Goal: Information Seeking & Learning: Learn about a topic

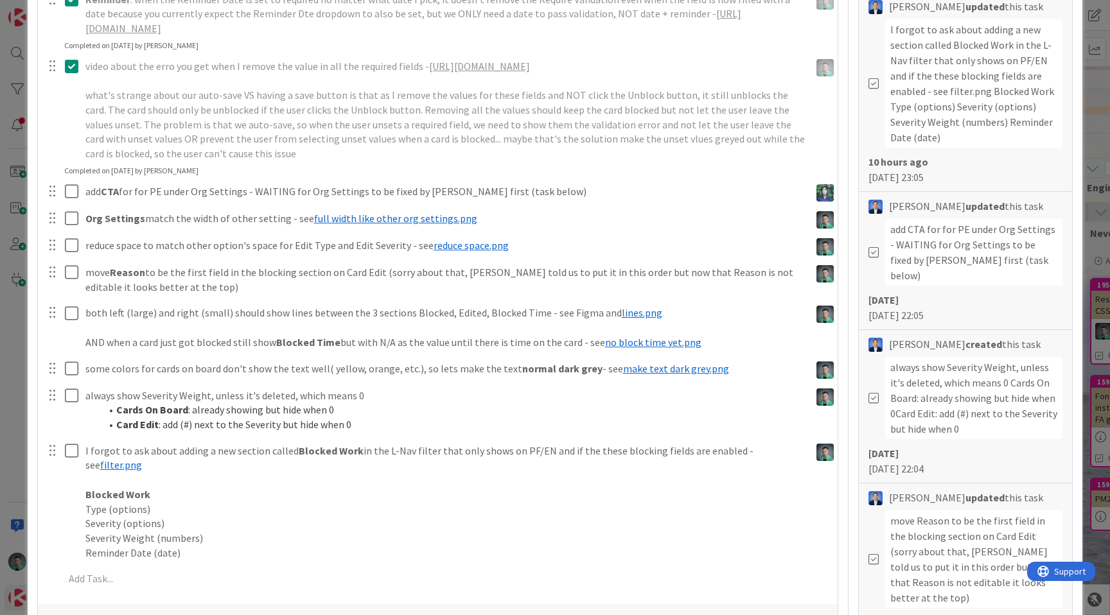
scroll to position [464, 0]
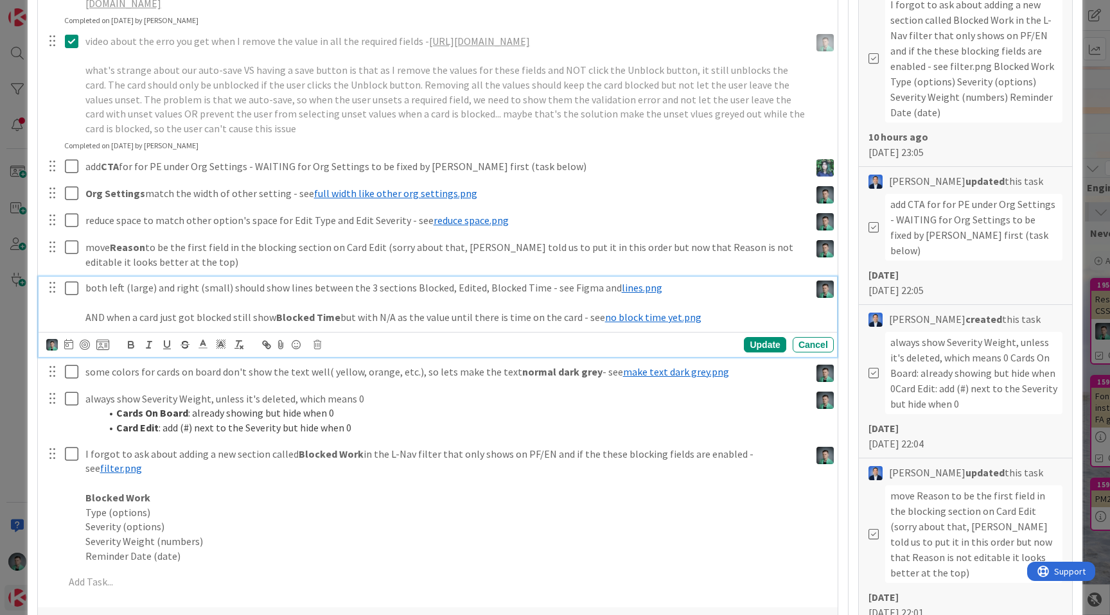
click at [631, 294] on span "lines.png" at bounding box center [642, 287] width 40 height 13
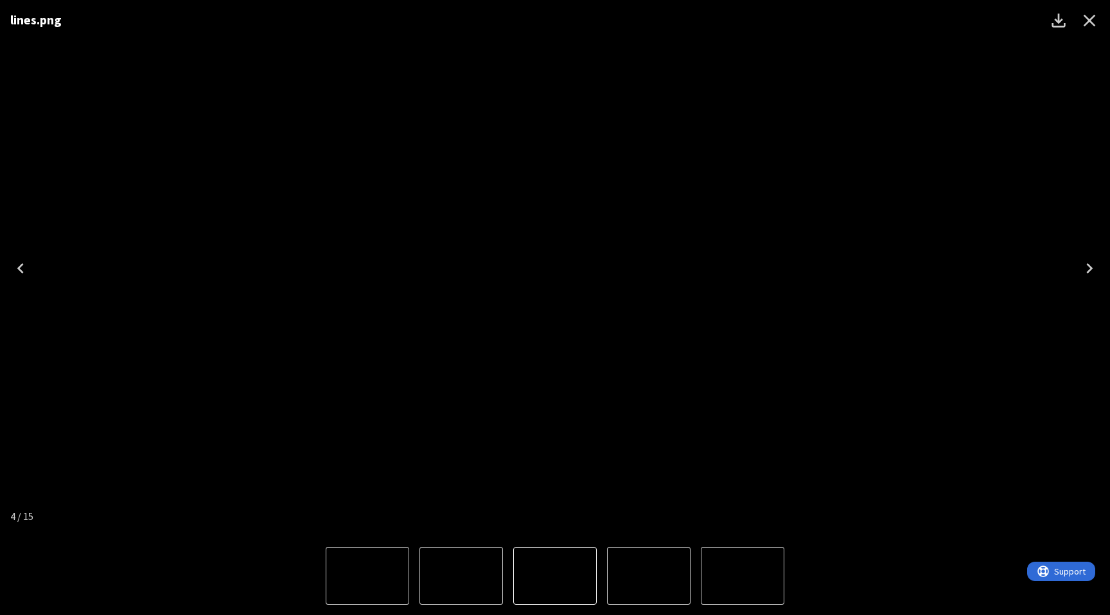
click at [1090, 22] on icon "Close" at bounding box center [1090, 21] width 12 height 12
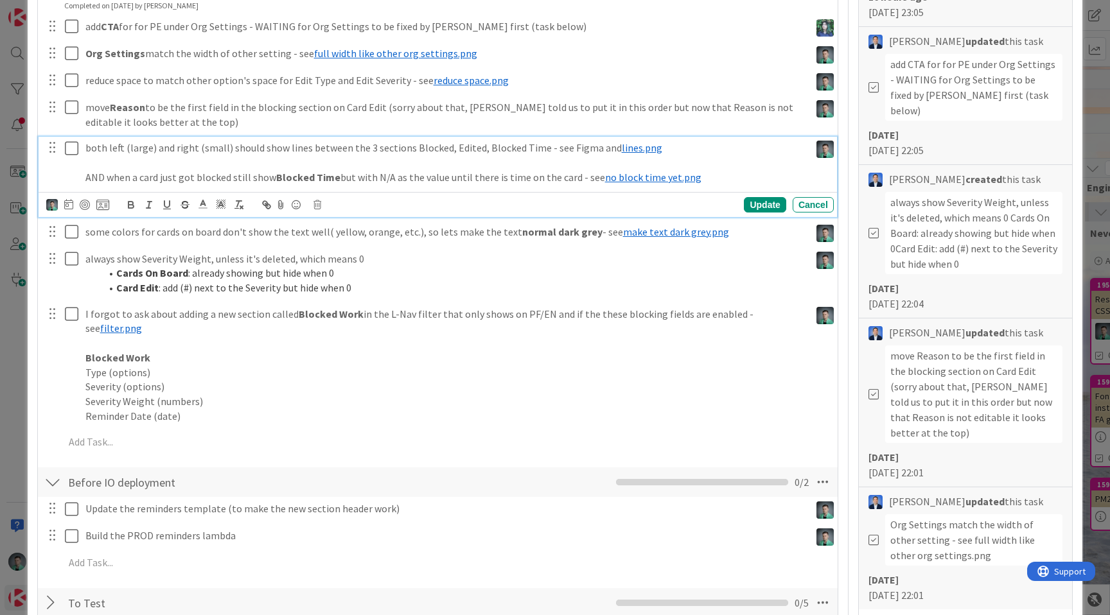
scroll to position [606, 0]
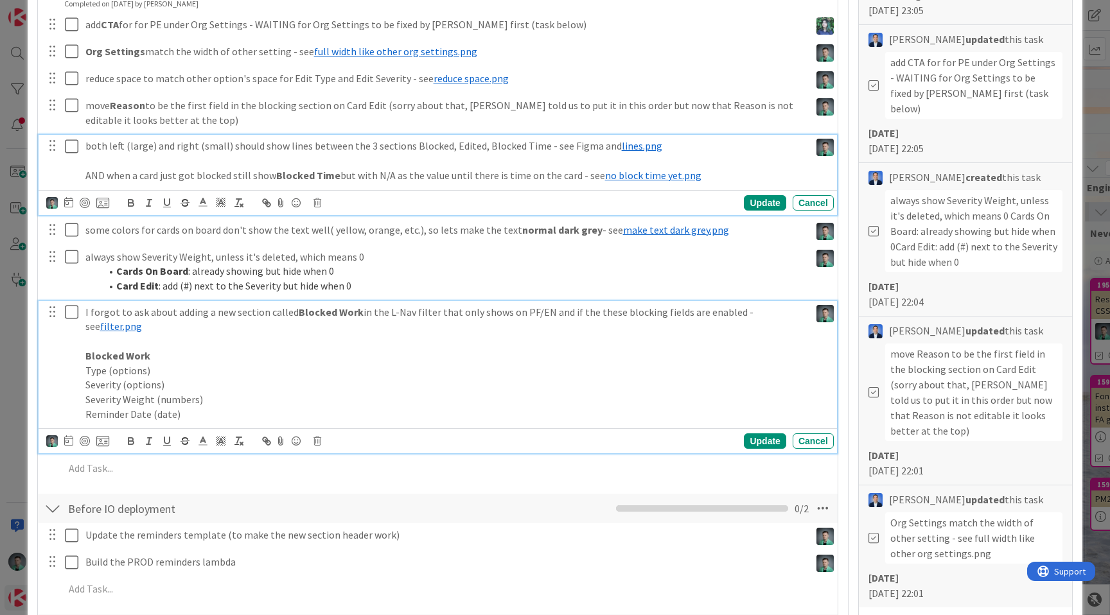
click at [142, 333] on span "filter.png" at bounding box center [121, 326] width 42 height 13
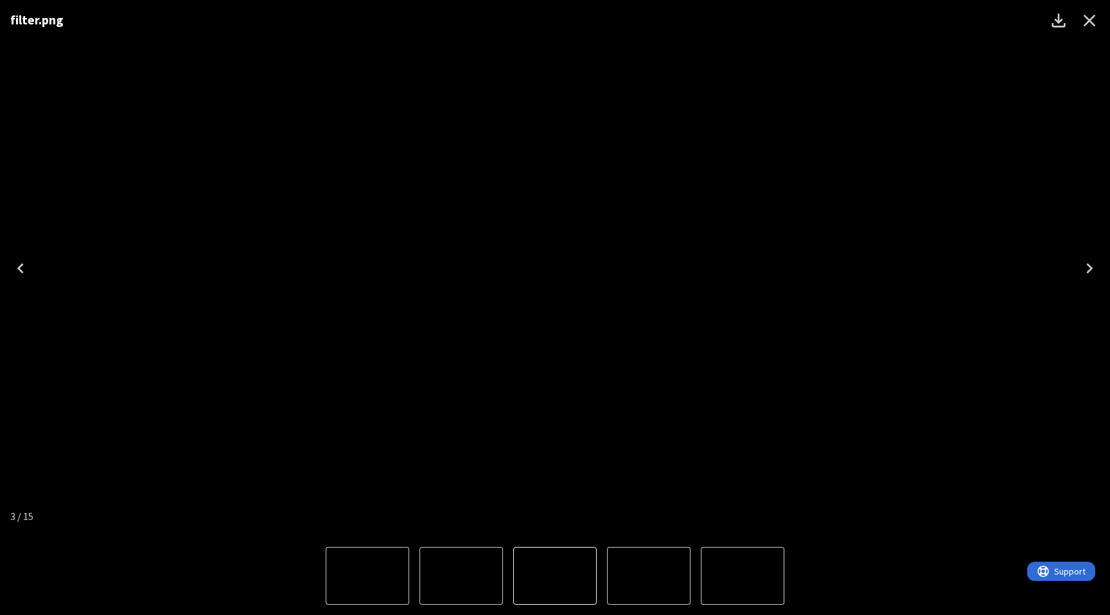
click at [1097, 19] on icon "Close" at bounding box center [1089, 20] width 21 height 21
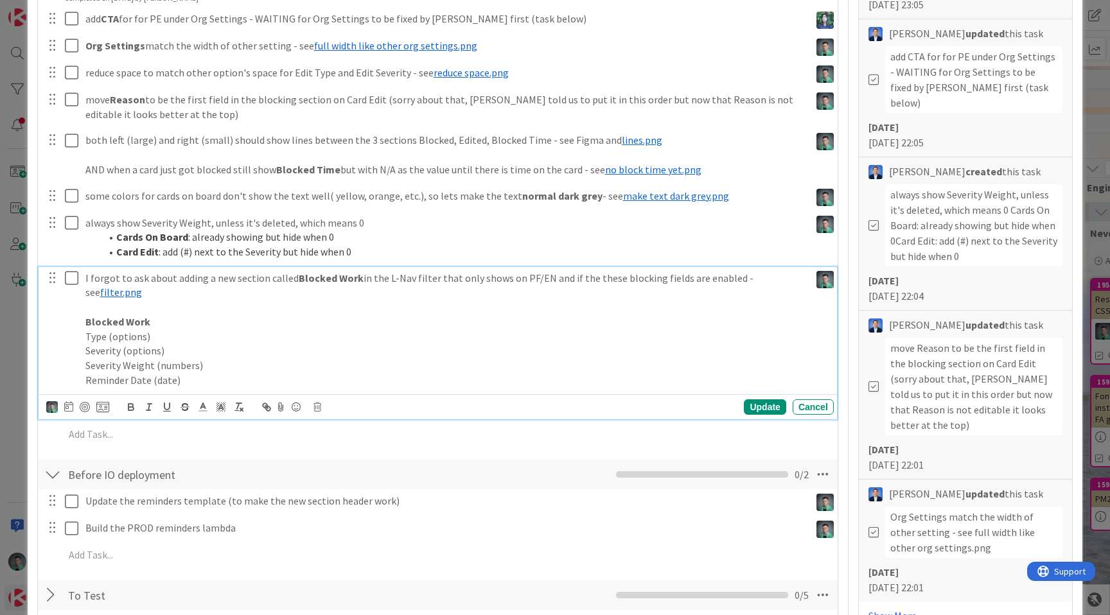
scroll to position [415, 0]
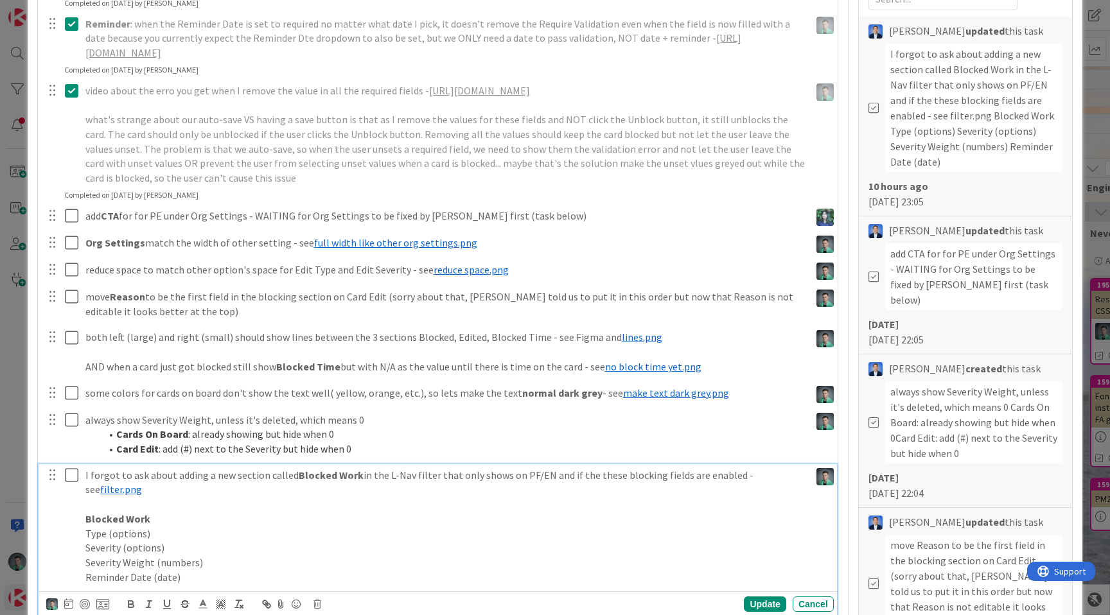
click at [10, 352] on div "ID 23568 App Development Code Title 64 / 128 Blocking: add Advanced Feature cal…" at bounding box center [555, 307] width 1110 height 615
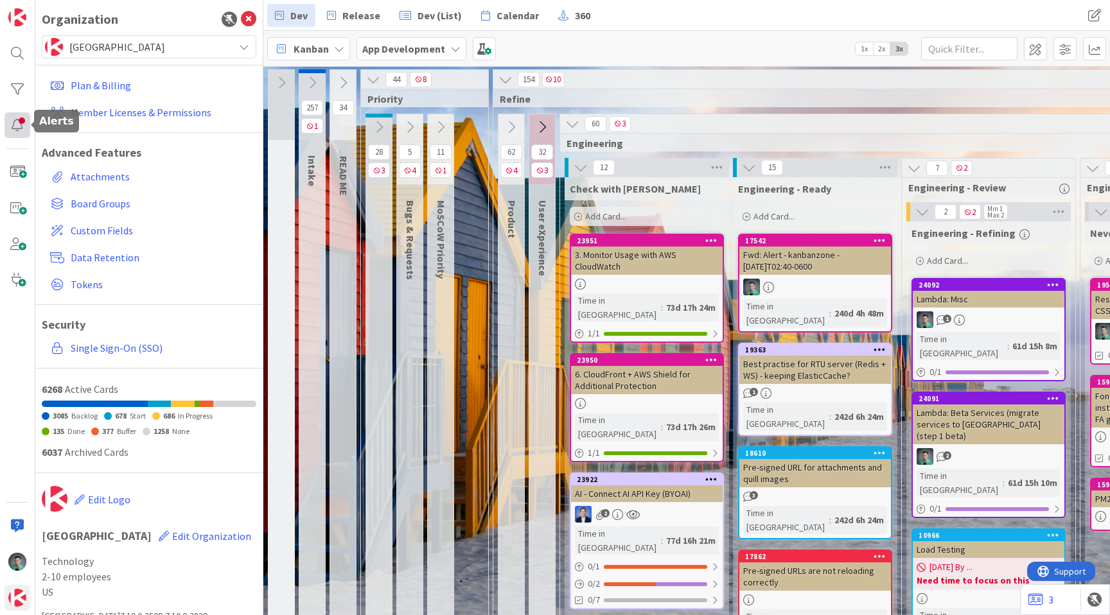
click at [23, 125] on div at bounding box center [17, 125] width 26 height 26
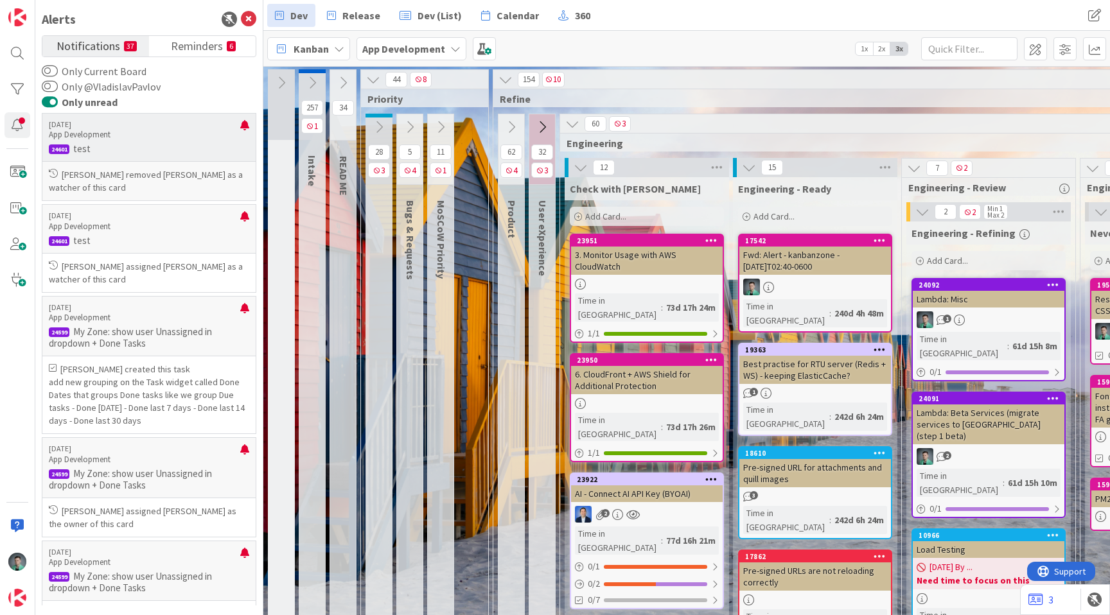
click at [175, 143] on p "test" at bounding box center [149, 149] width 200 height 12
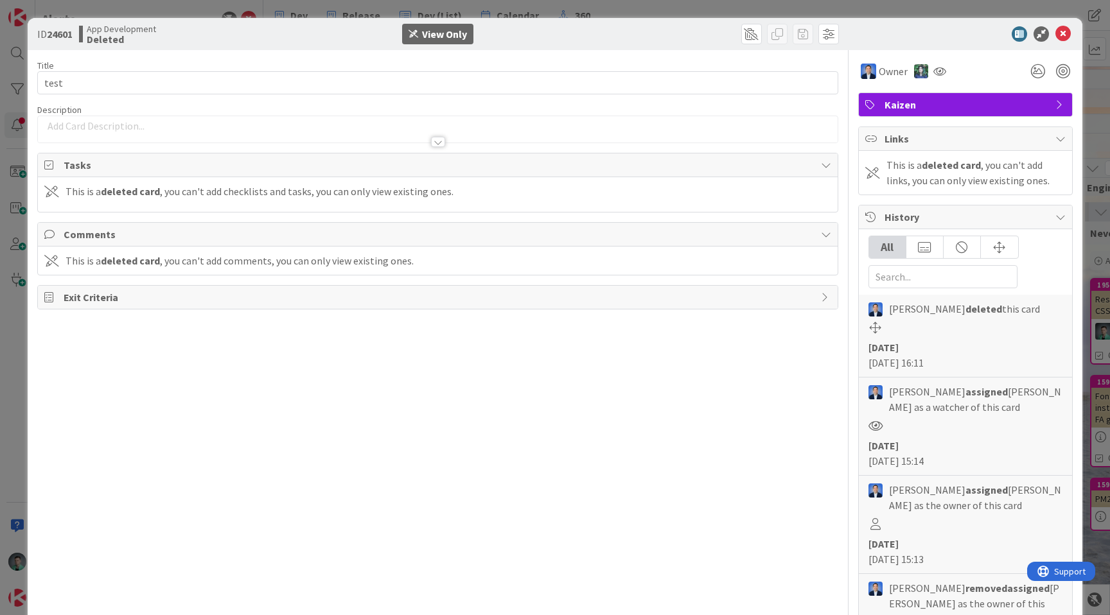
click at [179, 10] on div "ID 24601 App Development Deleted View Only Title 4 / 128 test Description Owner…" at bounding box center [555, 307] width 1110 height 615
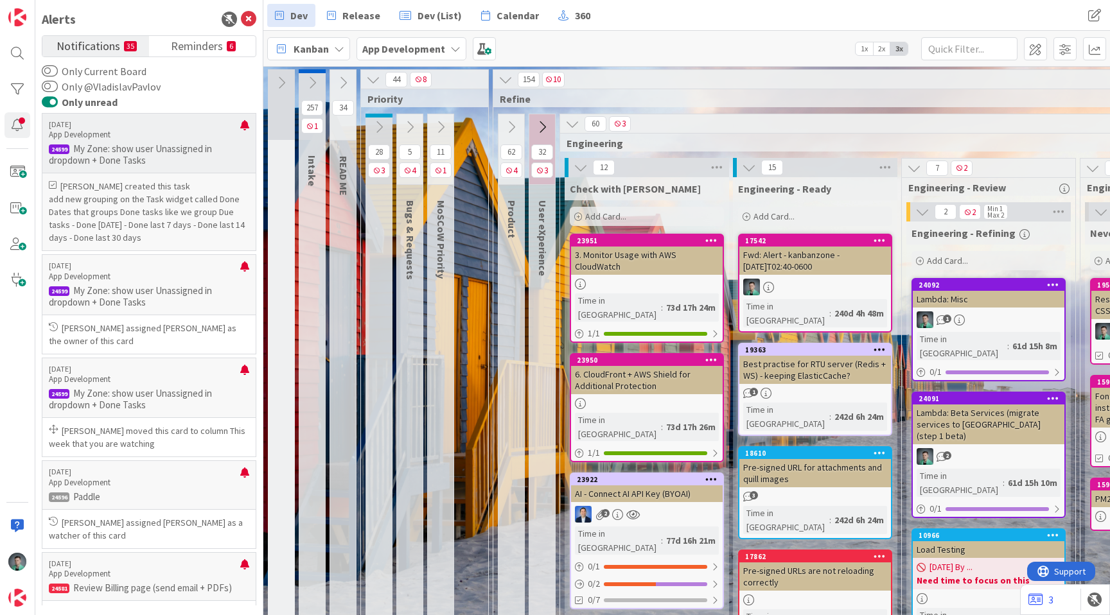
click at [118, 208] on p "add new grouping on the Task widget called Done Dates that groups Done tasks li…" at bounding box center [149, 218] width 200 height 51
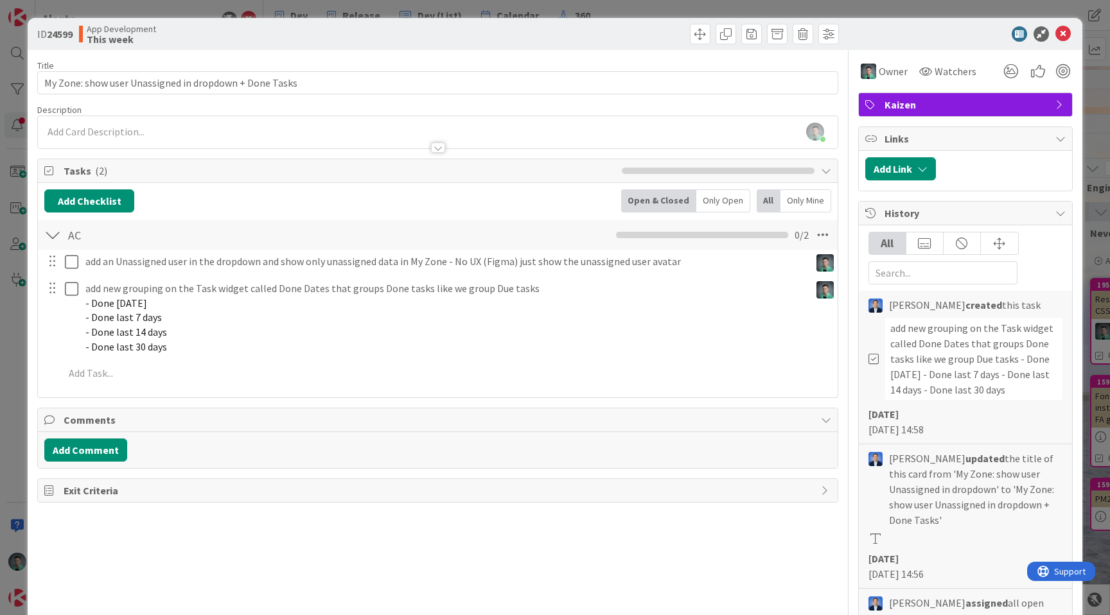
click at [142, 14] on div "ID 24599 App Development This week Title 54 / 128 My Zone: show user Unassigned…" at bounding box center [555, 307] width 1110 height 615
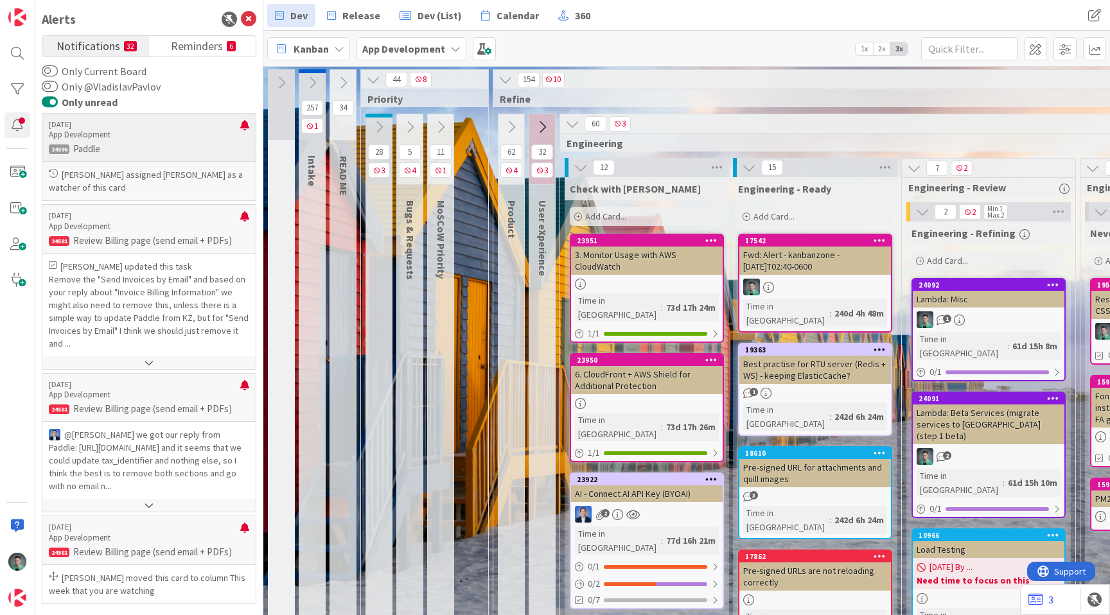
click at [134, 185] on p "[PERSON_NAME] assigned [PERSON_NAME] as a watcher of this card" at bounding box center [149, 181] width 200 height 26
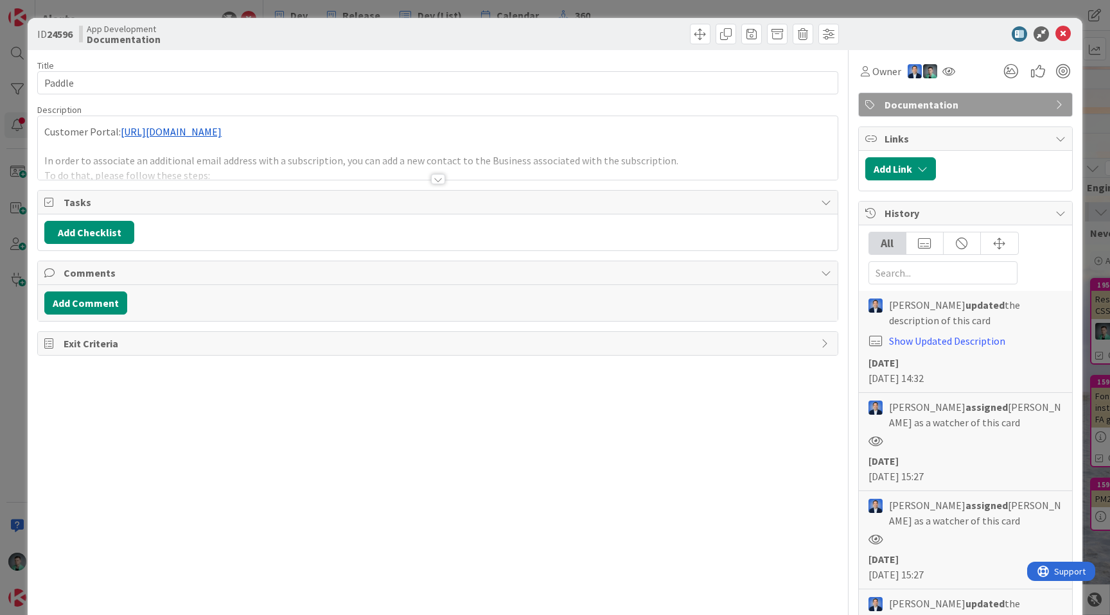
click at [162, 8] on div "ID 24596 App Development Documentation Title 6 / 128 Paddle Description Custome…" at bounding box center [555, 307] width 1110 height 615
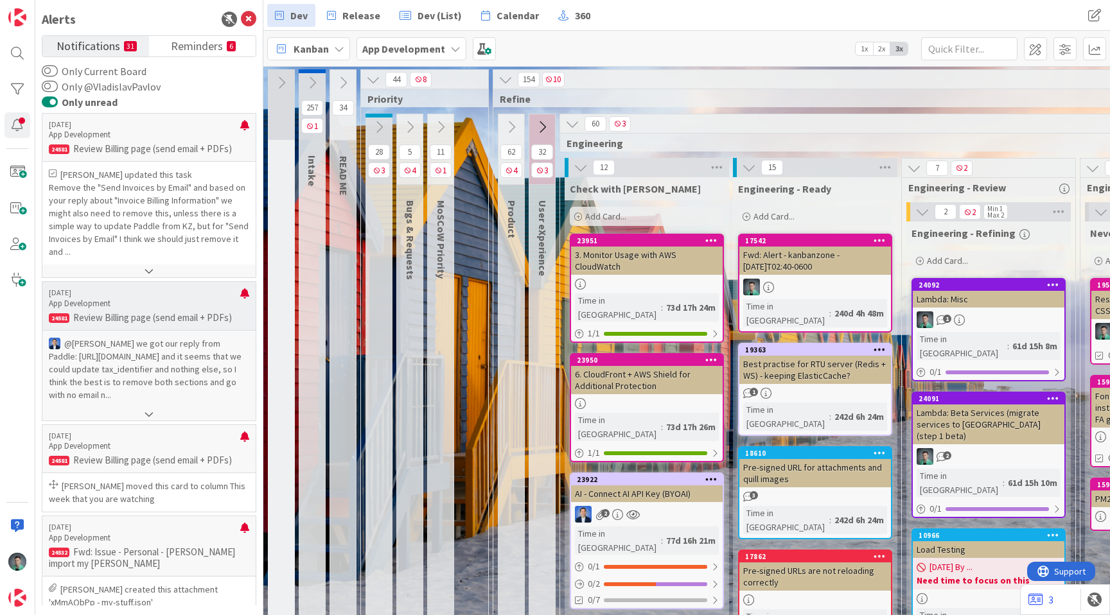
click at [139, 321] on p "Review Billing page (send email + PDFs)" at bounding box center [149, 318] width 200 height 12
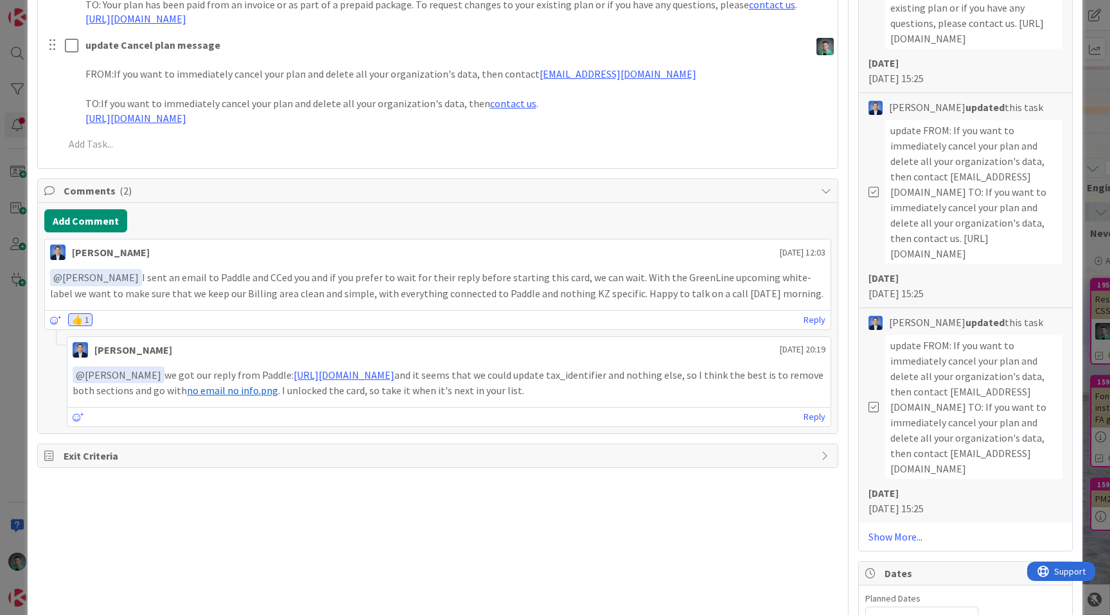
scroll to position [767, 0]
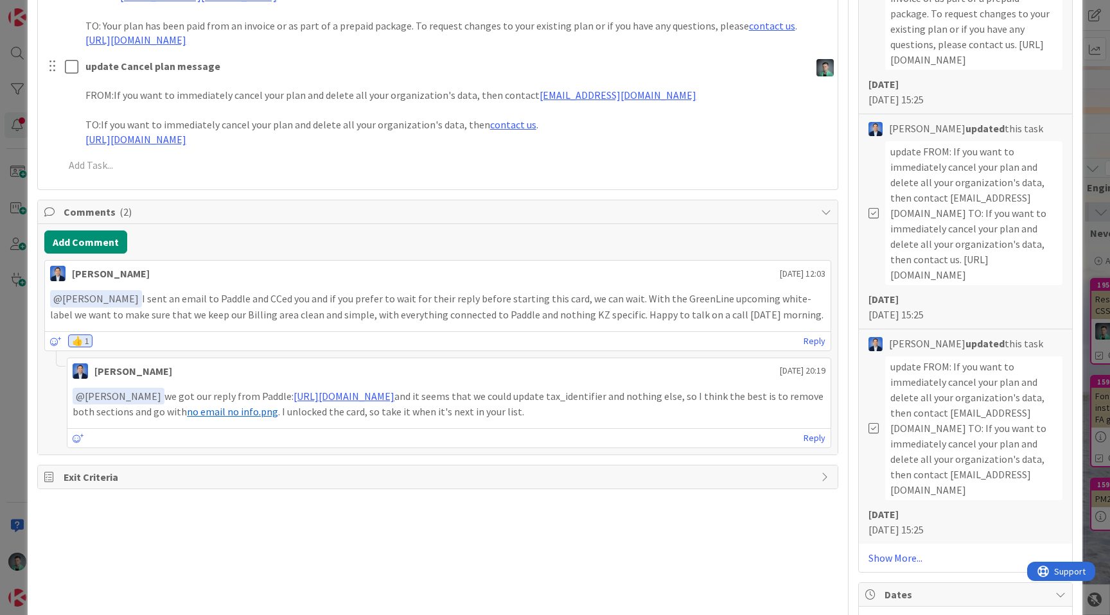
click at [4, 400] on div "ID 24581 App Development This week Title 39 / 128 Review Billing page (send ema…" at bounding box center [555, 307] width 1110 height 615
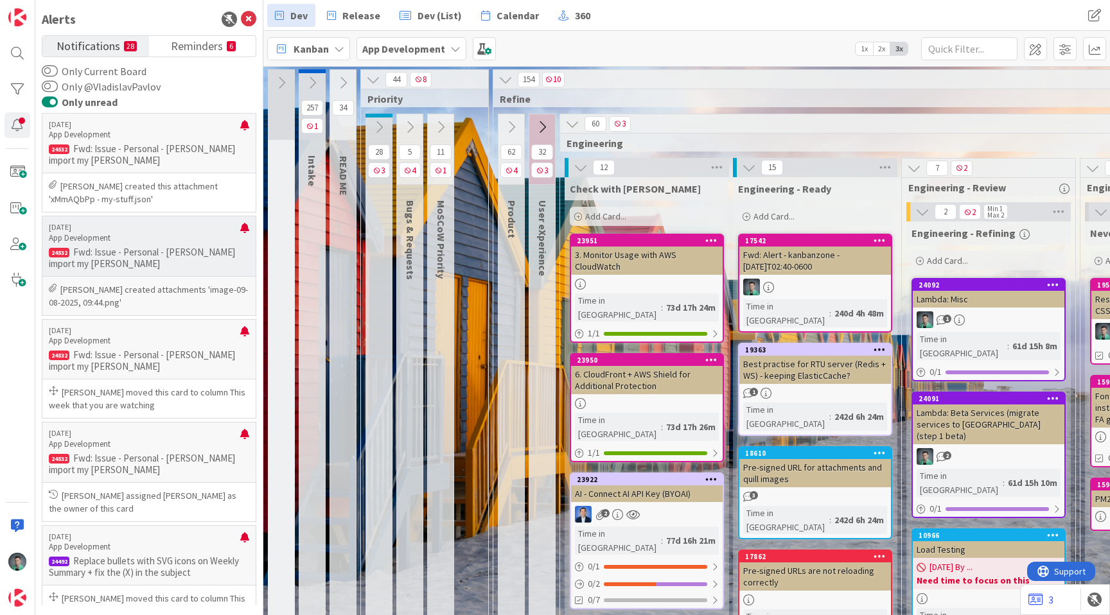
click at [159, 254] on p "Fwd: Issue - Personal - [PERSON_NAME] import my [PERSON_NAME]" at bounding box center [149, 258] width 200 height 23
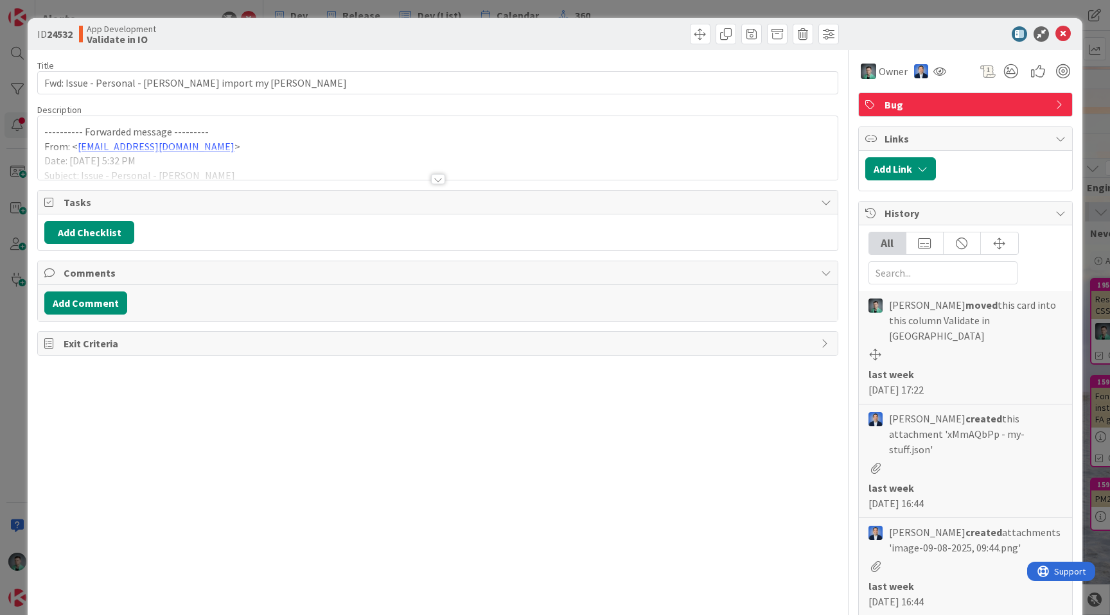
click at [4, 385] on div "ID 24532 App Development Validate in IO Title 56 / 128 Fwd: Issue - Personal - …" at bounding box center [555, 307] width 1110 height 615
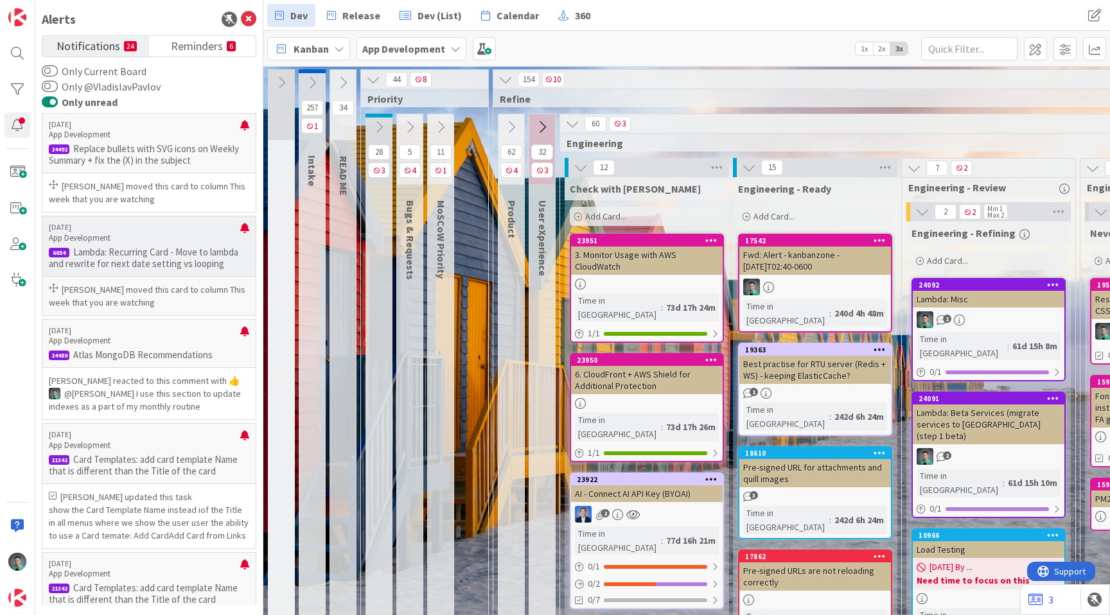
click at [137, 229] on p "[DATE]" at bounding box center [144, 227] width 191 height 9
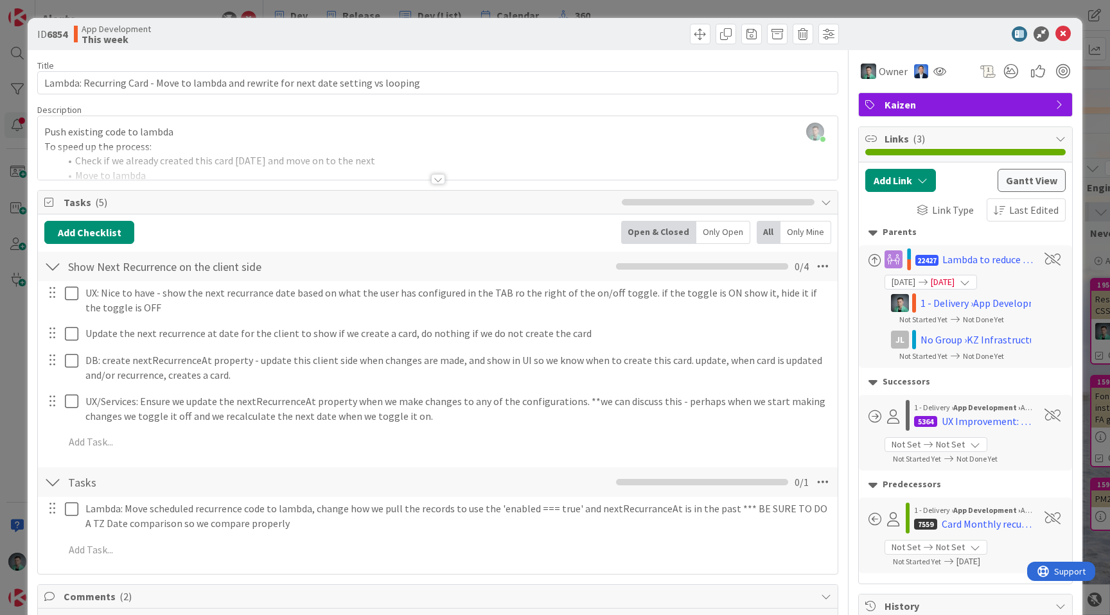
click at [10, 322] on div "ID 6854 App Development This week Title 84 / 128 Lambda: Recurring Card - Move …" at bounding box center [555, 307] width 1110 height 615
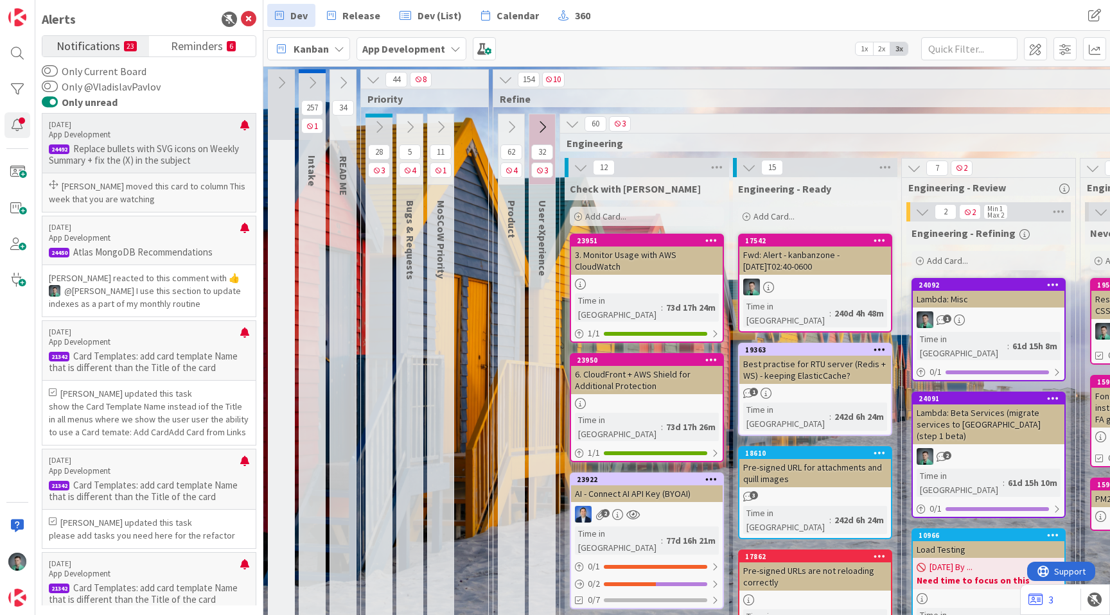
click at [136, 164] on p "Replace bullets with SVG icons on Weekly Summary + fix the (X) in the subject" at bounding box center [149, 154] width 200 height 23
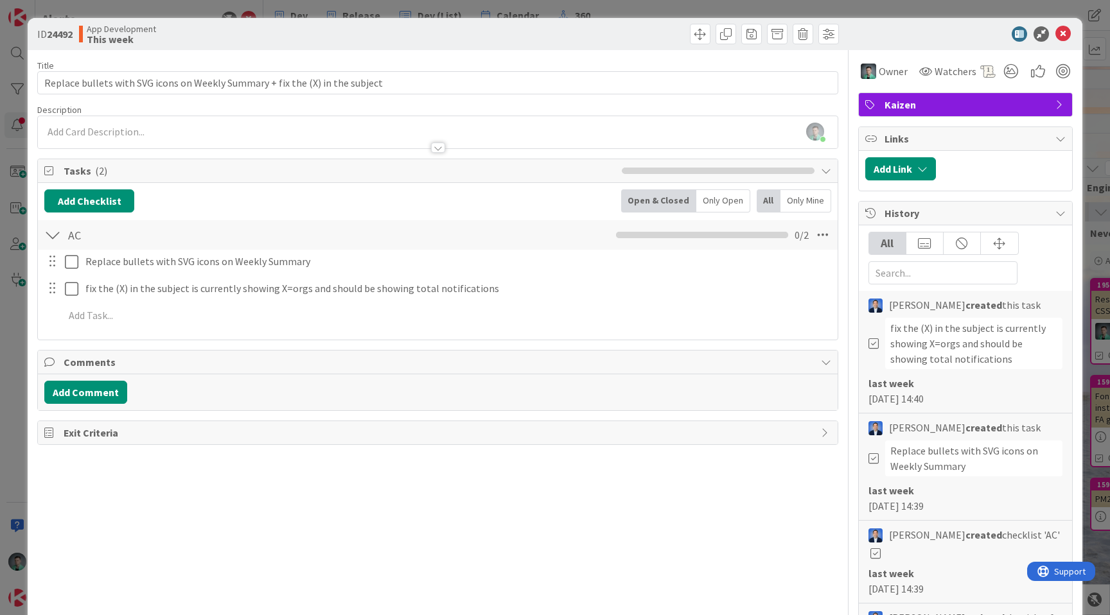
click at [6, 358] on div "ID 24492 App Development This week Title 77 / 128 Replace bullets with SVG icon…" at bounding box center [555, 307] width 1110 height 615
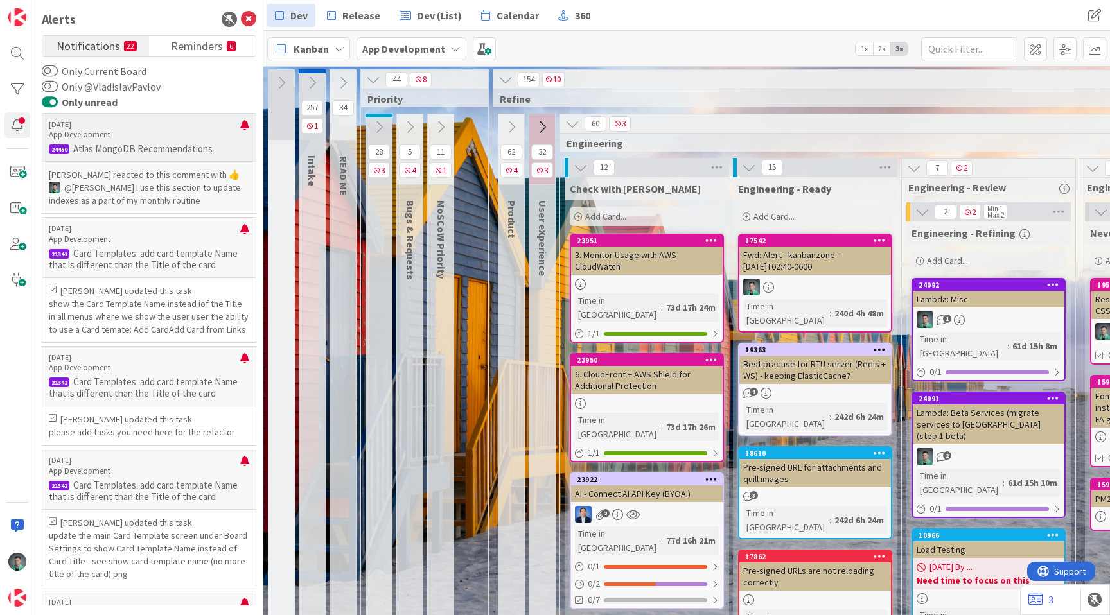
click at [129, 207] on p "@[PERSON_NAME]﻿ I use this section to update indexes as a part of my monthly ro…" at bounding box center [149, 194] width 200 height 26
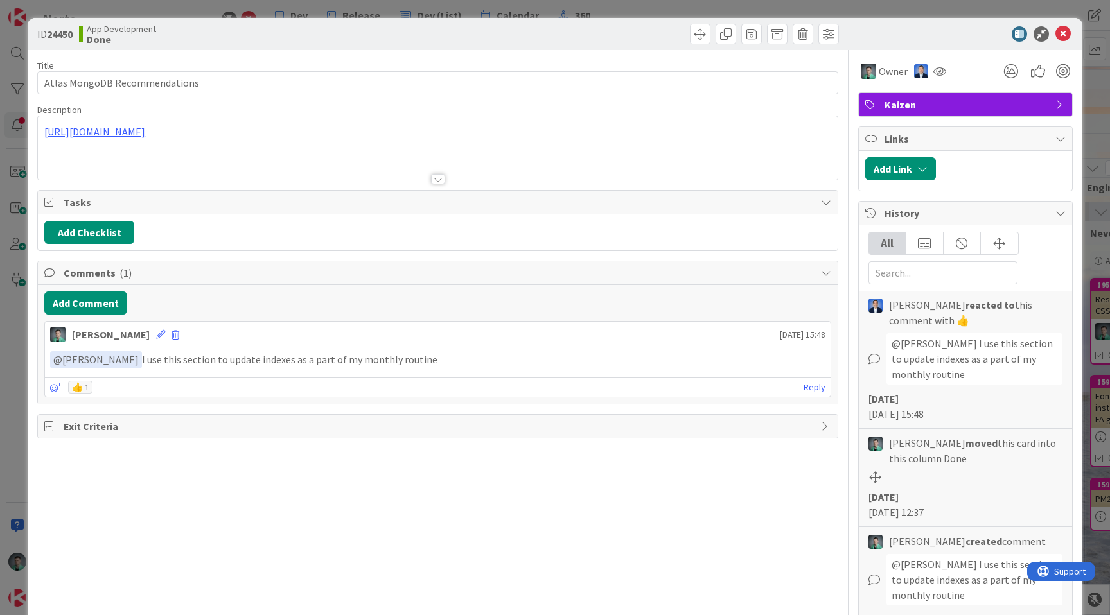
click at [4, 301] on div "ID 24450 App Development Done Title 29 / 128 Atlas MongoDB Recommendations Desc…" at bounding box center [555, 307] width 1110 height 615
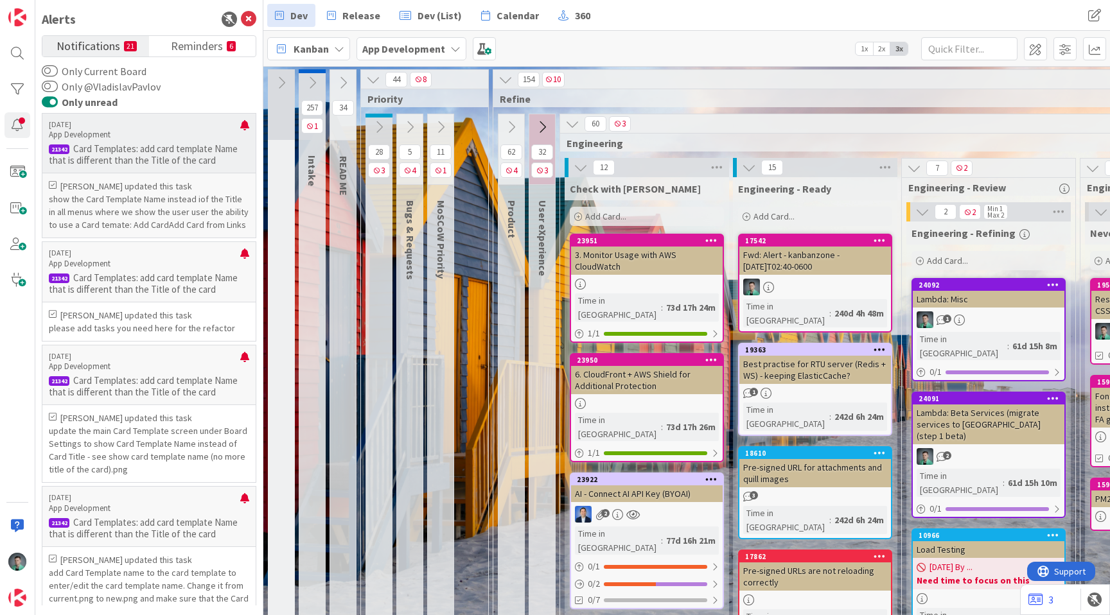
click at [157, 205] on p "show the Card Template Name instead iof the Title in all menus where we show th…" at bounding box center [149, 212] width 200 height 39
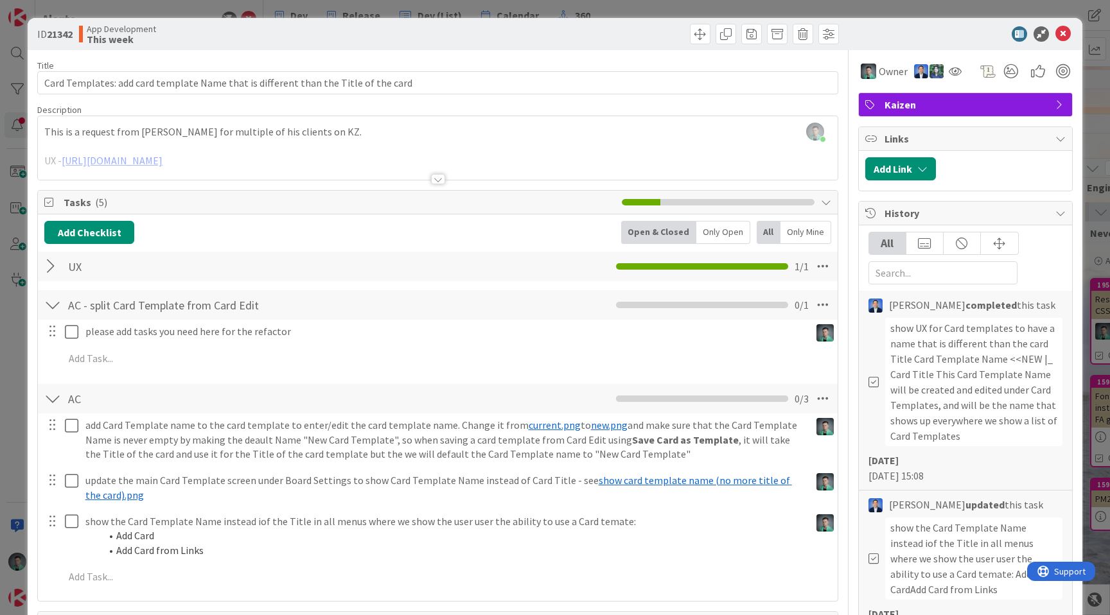
click at [0, 362] on div "ID 21342 App Development This week Title 83 / 128 Card Templates: add card temp…" at bounding box center [555, 307] width 1110 height 615
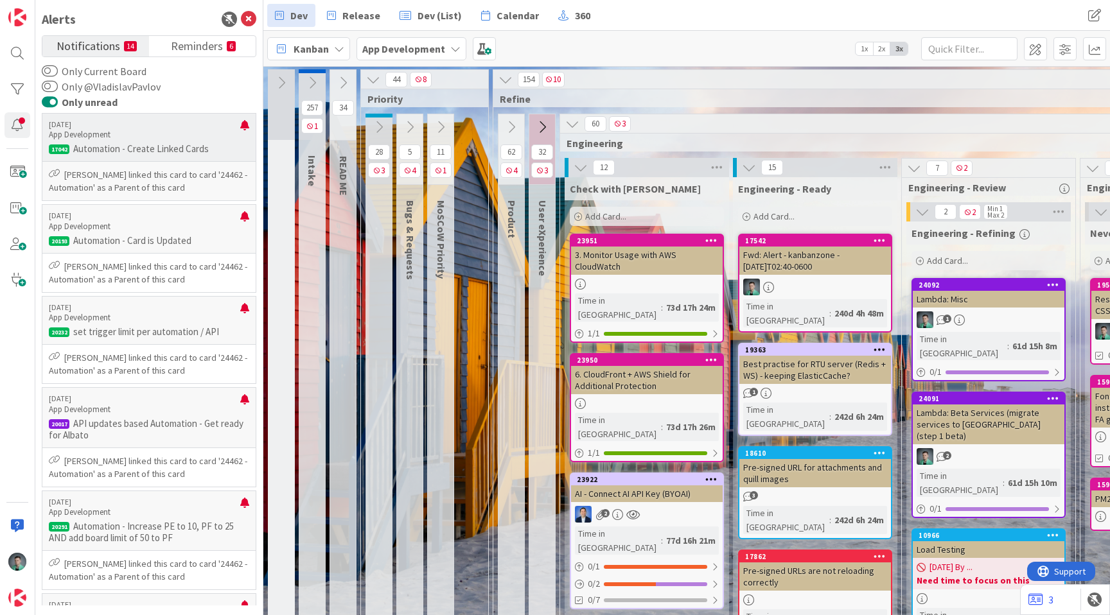
click at [147, 186] on p "[PERSON_NAME] linked this card to card '24462 - Automation' as a Parent of this…" at bounding box center [149, 181] width 200 height 26
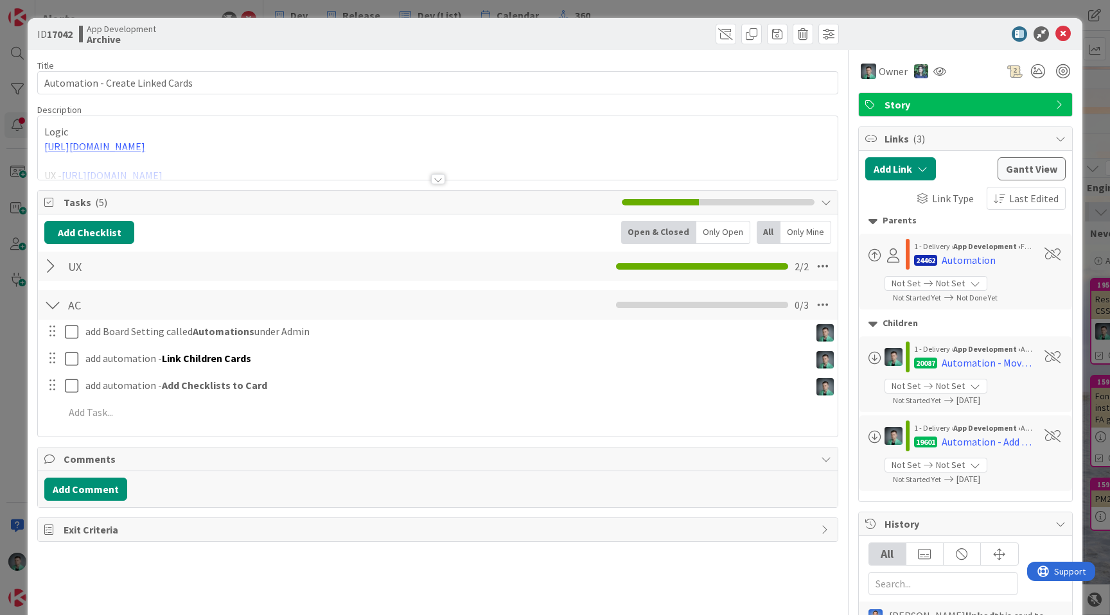
click at [0, 341] on div "ID 17042 App Development Archive Title 32 / 128 Automation - Create Linked Card…" at bounding box center [555, 307] width 1110 height 615
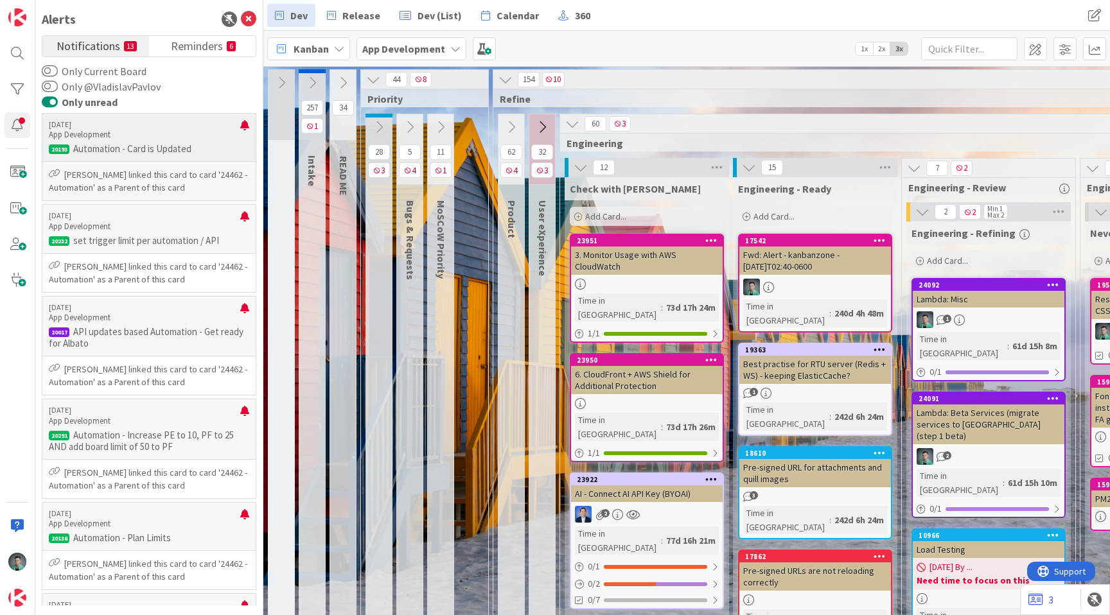
click at [170, 179] on p "[PERSON_NAME] linked this card to card '24462 - Automation' as a Parent of this…" at bounding box center [149, 181] width 200 height 26
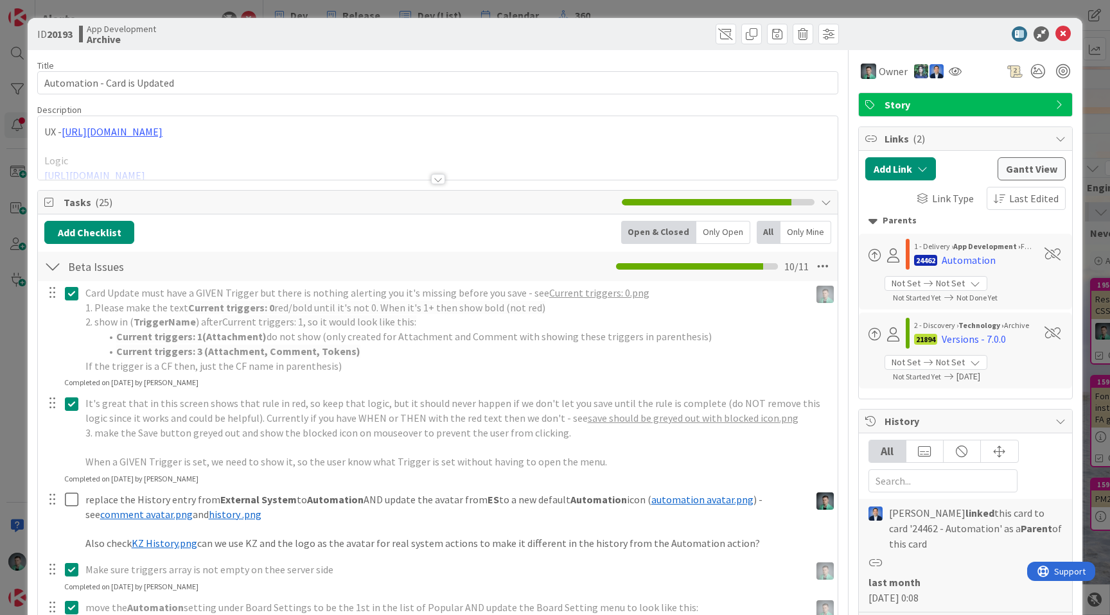
click at [0, 344] on div "ID 20193 App Development Archive Title 28 / 128 Automation - Card is Updated De…" at bounding box center [555, 307] width 1110 height 615
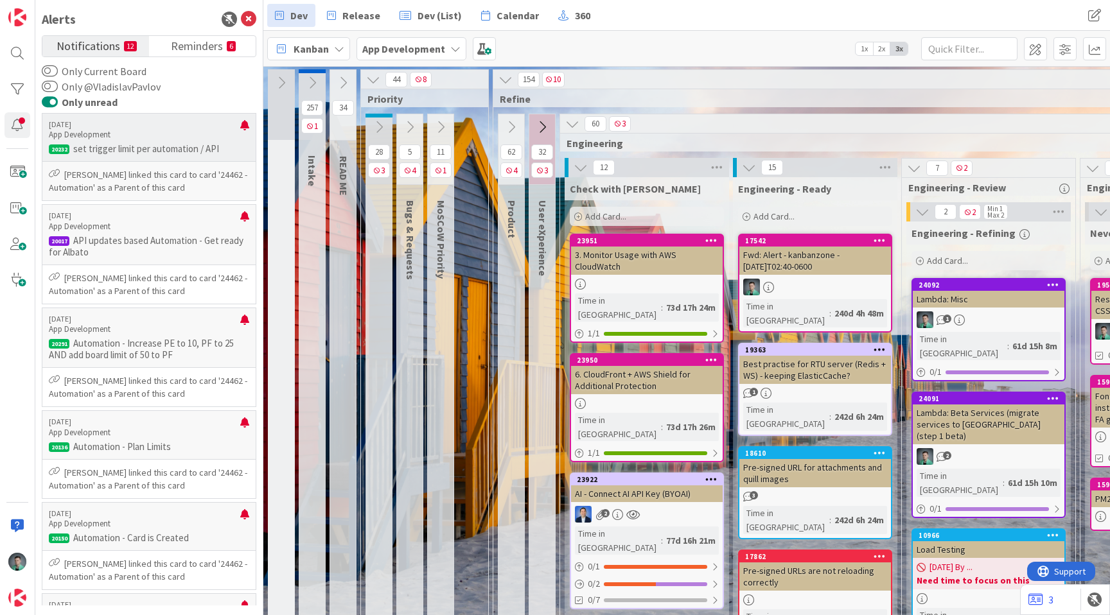
click at [173, 191] on p "[PERSON_NAME] linked this card to card '24462 - Automation' as a Parent of this…" at bounding box center [149, 181] width 200 height 26
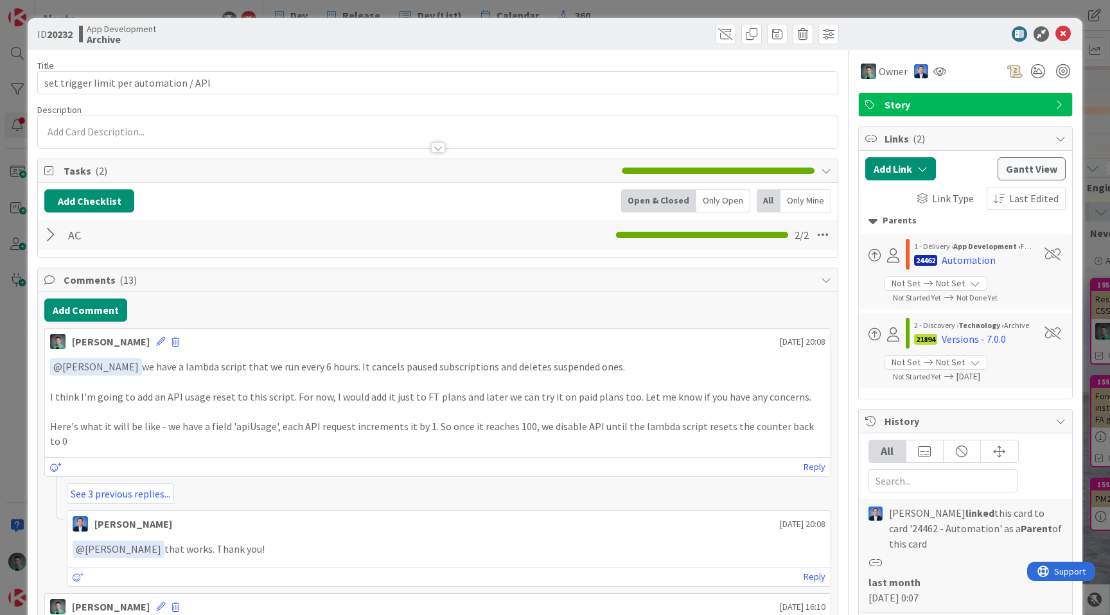
click at [0, 421] on div "ID 20232 App Development Archive Title 38 / 128 set trigger limit per automatio…" at bounding box center [555, 307] width 1110 height 615
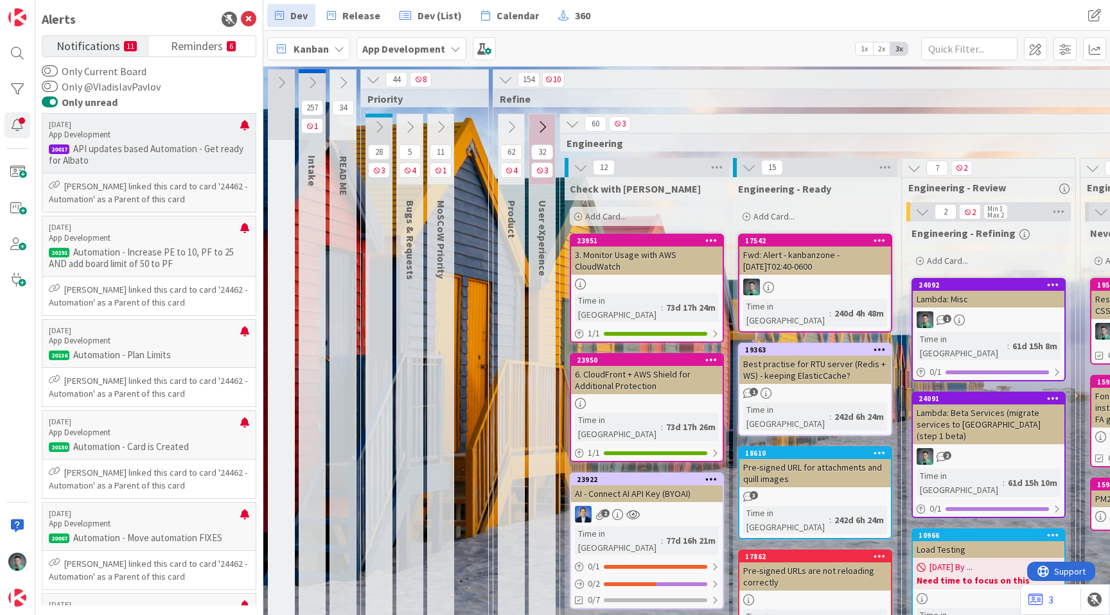
click at [158, 181] on p "[PERSON_NAME] linked this card to card '24462 - Automation' as a Parent of this…" at bounding box center [149, 193] width 200 height 26
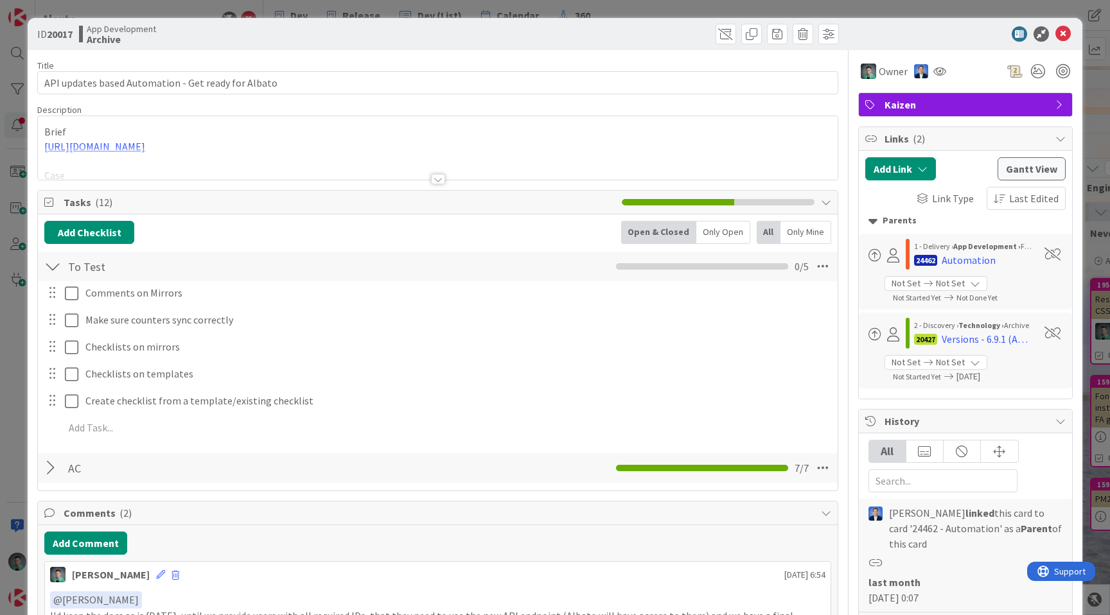
click at [17, 310] on div "ID 20017 App Development Archive Title 51 / 128 API updates based Automation - …" at bounding box center [555, 307] width 1110 height 615
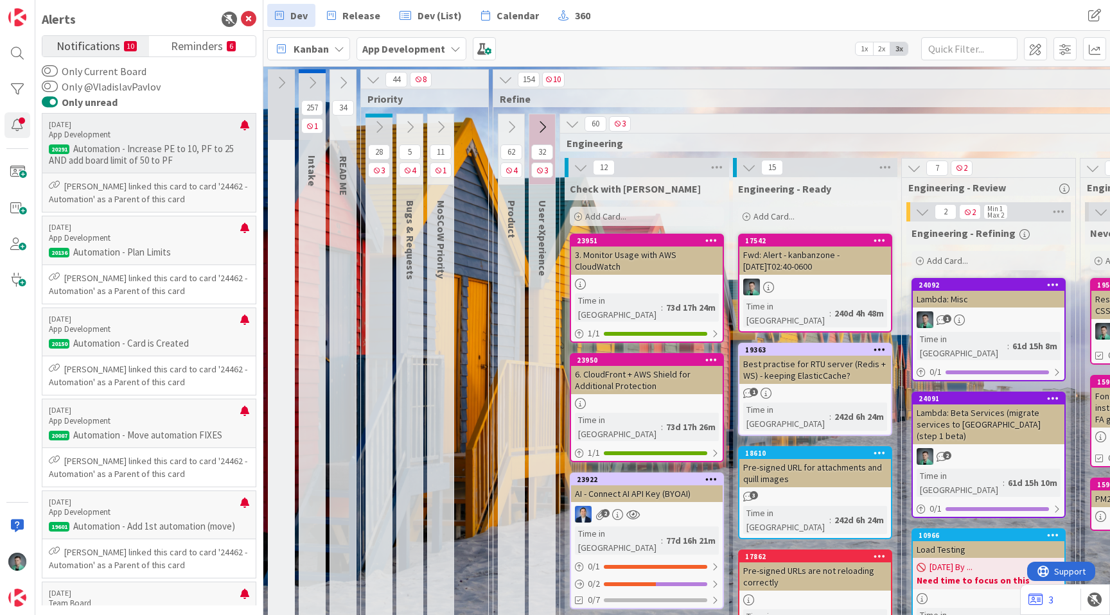
click at [179, 175] on div "[PERSON_NAME] linked this card to card '24462 - Automation' as a Parent of this…" at bounding box center [148, 192] width 213 height 39
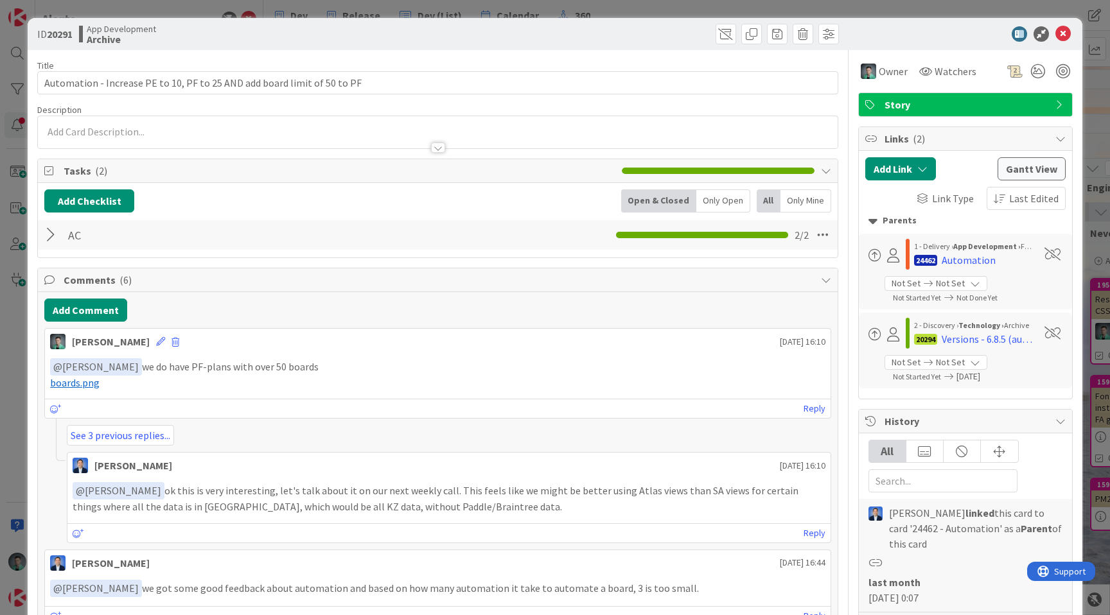
click at [24, 315] on div "ID 20291 App Development Archive Title 72 / 128 Automation - Increase PE to 10,…" at bounding box center [555, 307] width 1110 height 615
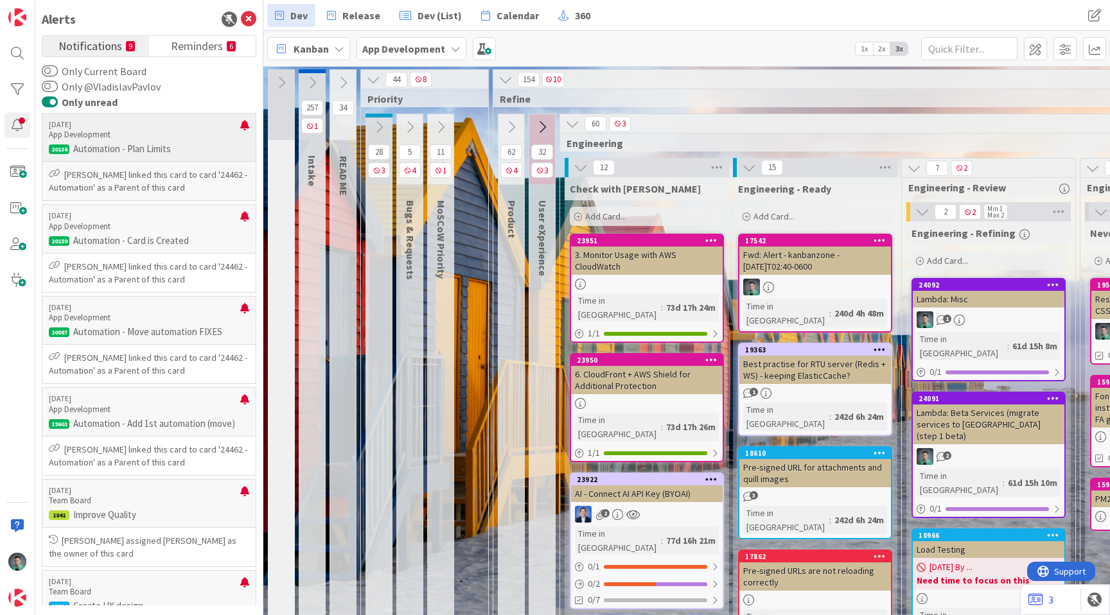
click at [155, 184] on p "[PERSON_NAME] linked this card to card '24462 - Automation' as a Parent of this…" at bounding box center [149, 181] width 200 height 26
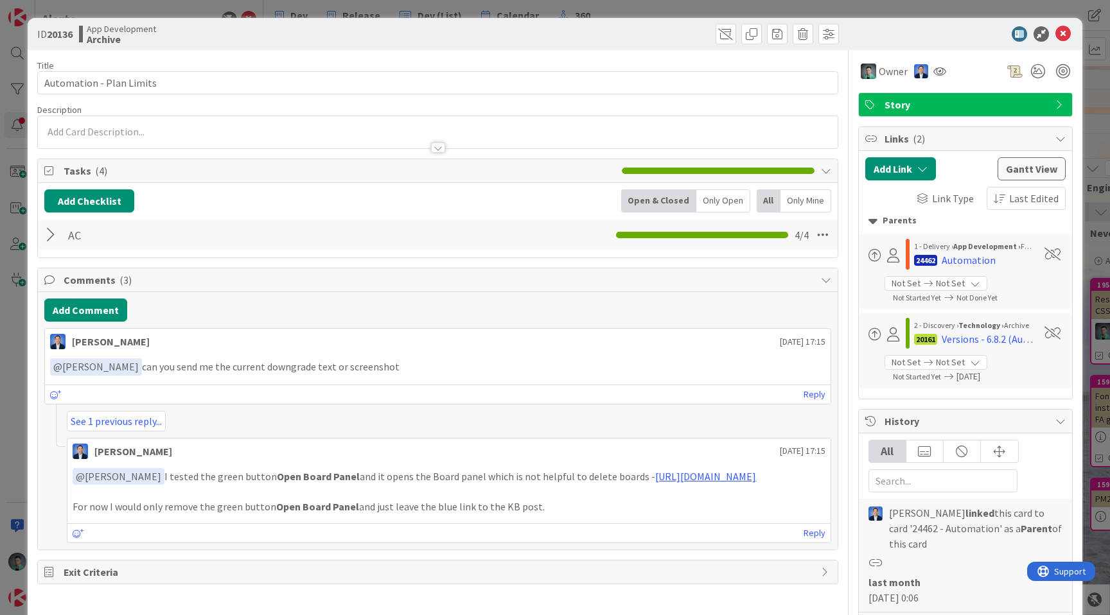
click at [0, 359] on div "ID 20136 App Development Archive Title 24 / 128 Automation - Plan Limits Descri…" at bounding box center [555, 307] width 1110 height 615
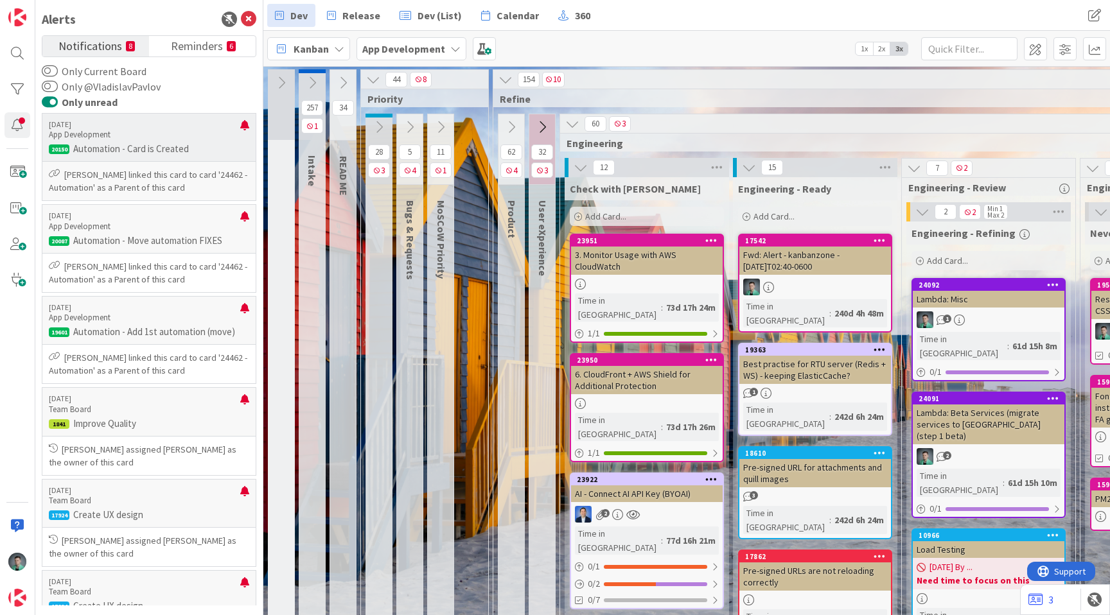
click at [174, 184] on p "[PERSON_NAME] linked this card to card '24462 - Automation' as a Parent of this…" at bounding box center [149, 181] width 200 height 26
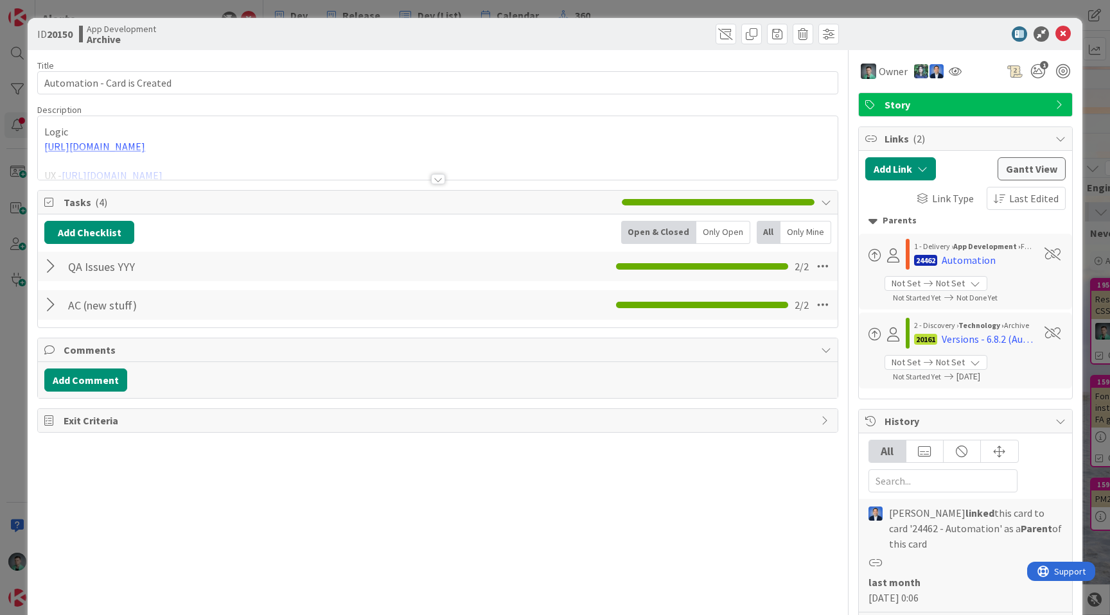
click at [26, 311] on div "ID 20150 App Development Archive Title 28 / 128 Automation - Card is Created De…" at bounding box center [555, 307] width 1110 height 615
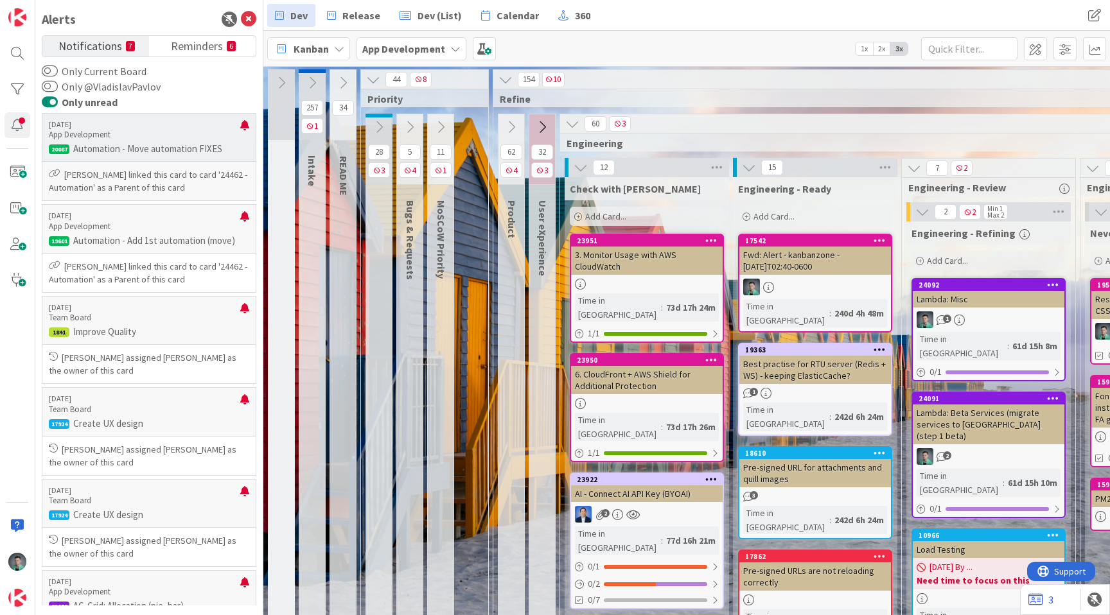
click at [152, 164] on div "[PERSON_NAME] linked this card to card '24462 - Automation' as a Parent of this…" at bounding box center [148, 181] width 213 height 39
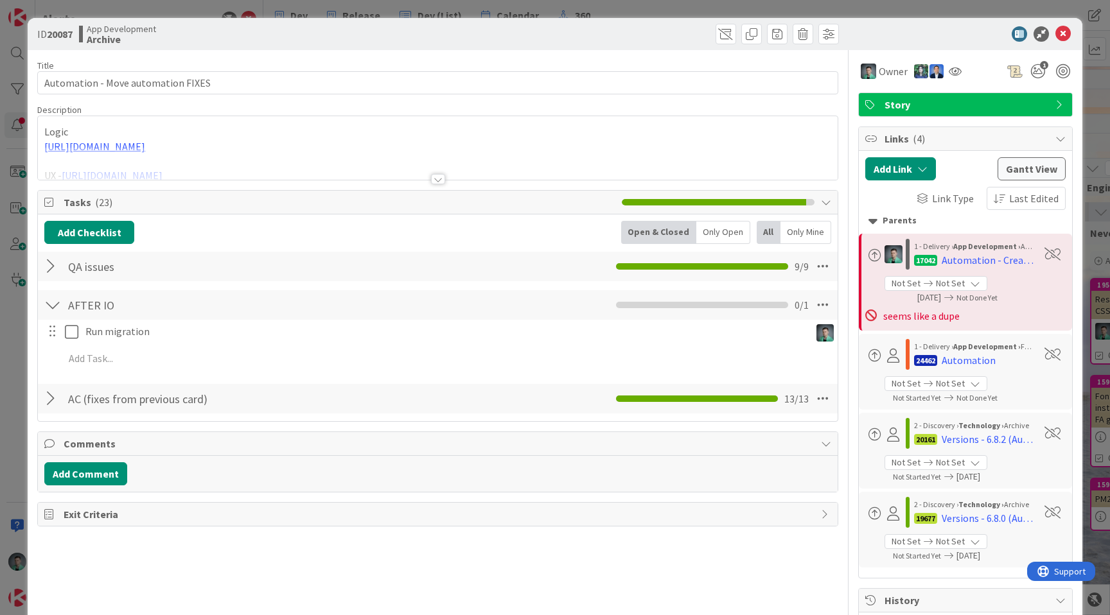
click at [0, 324] on div "ID 20087 App Development Archive Title 34 / 128 Automation - Move automation FI…" at bounding box center [555, 307] width 1110 height 615
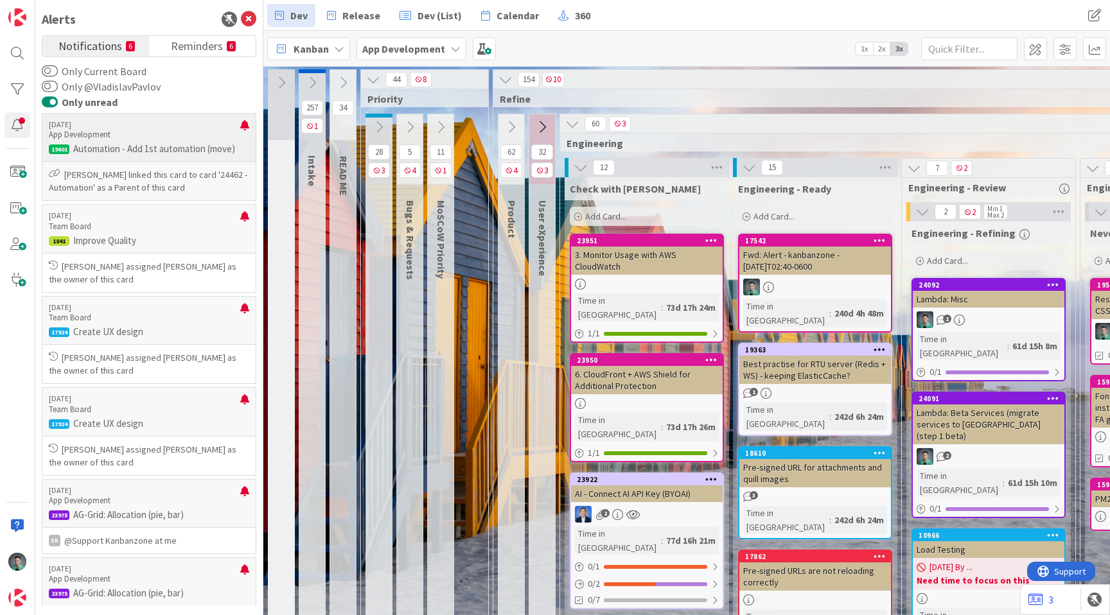
click at [164, 188] on p "[PERSON_NAME] linked this card to card '24462 - Automation' as a Parent of this…" at bounding box center [149, 181] width 200 height 26
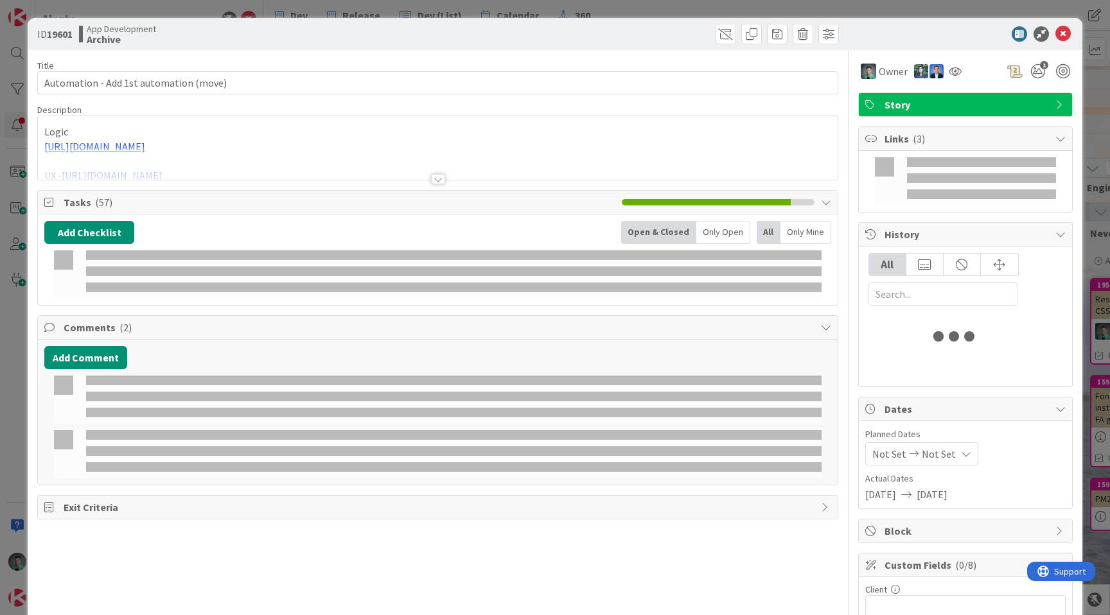
click at [0, 361] on div "ID 19601 App Development Archive Title 38 / 128 Automation - Add 1st automation…" at bounding box center [555, 307] width 1110 height 615
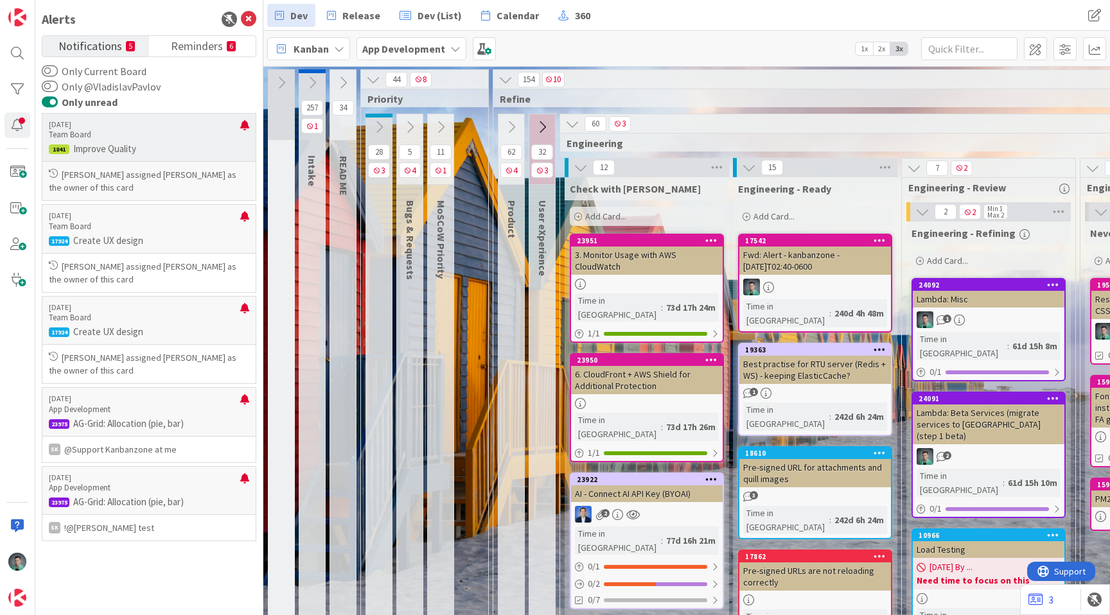
click at [145, 194] on p "[PERSON_NAME] assigned [PERSON_NAME] as the owner of this card" at bounding box center [149, 181] width 200 height 26
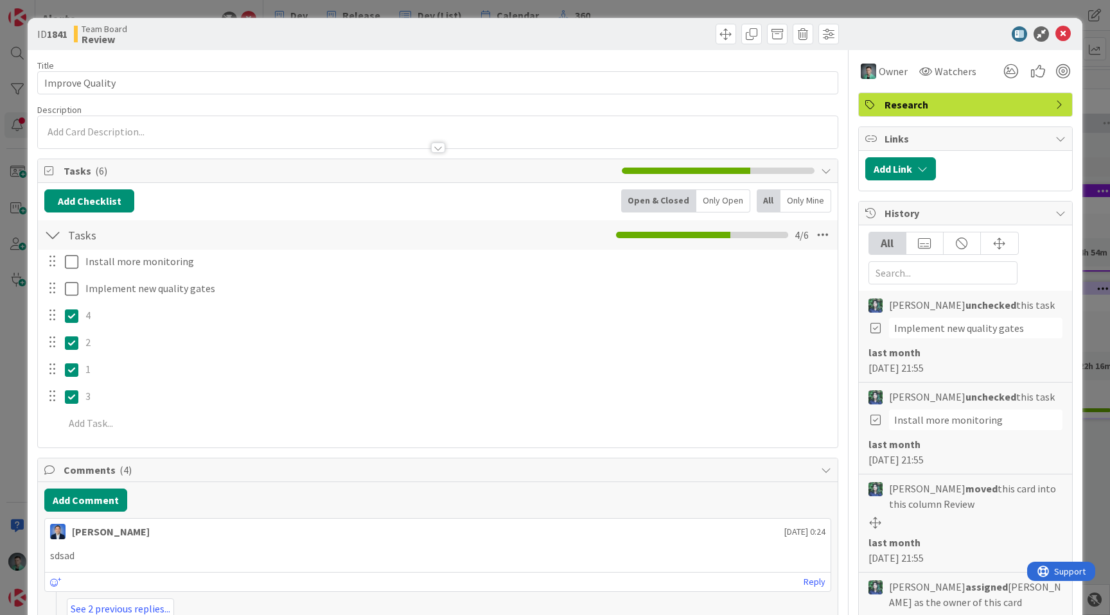
click at [13, 337] on div "ID 1841 Team Board Review Title 15 / 128 Improve Quality Description Owner Watc…" at bounding box center [555, 307] width 1110 height 615
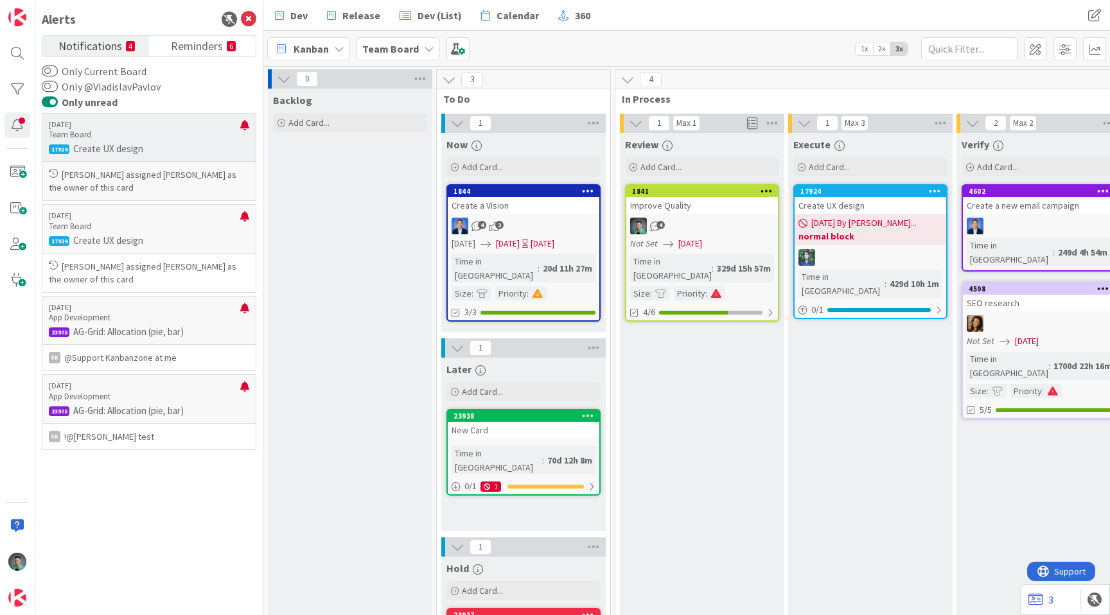
click at [182, 164] on div "[PERSON_NAME] assigned [PERSON_NAME] as the owner of this card" at bounding box center [148, 181] width 213 height 39
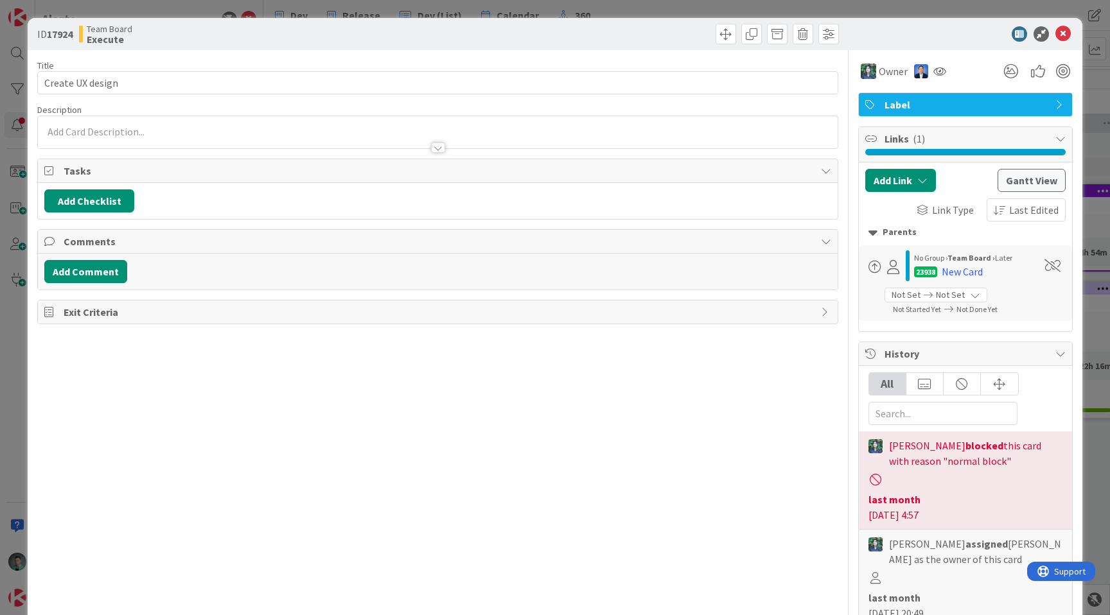
click at [11, 304] on div "ID 17924 Team Board Execute Title 16 / 128 Create UX design Description Owner L…" at bounding box center [555, 307] width 1110 height 615
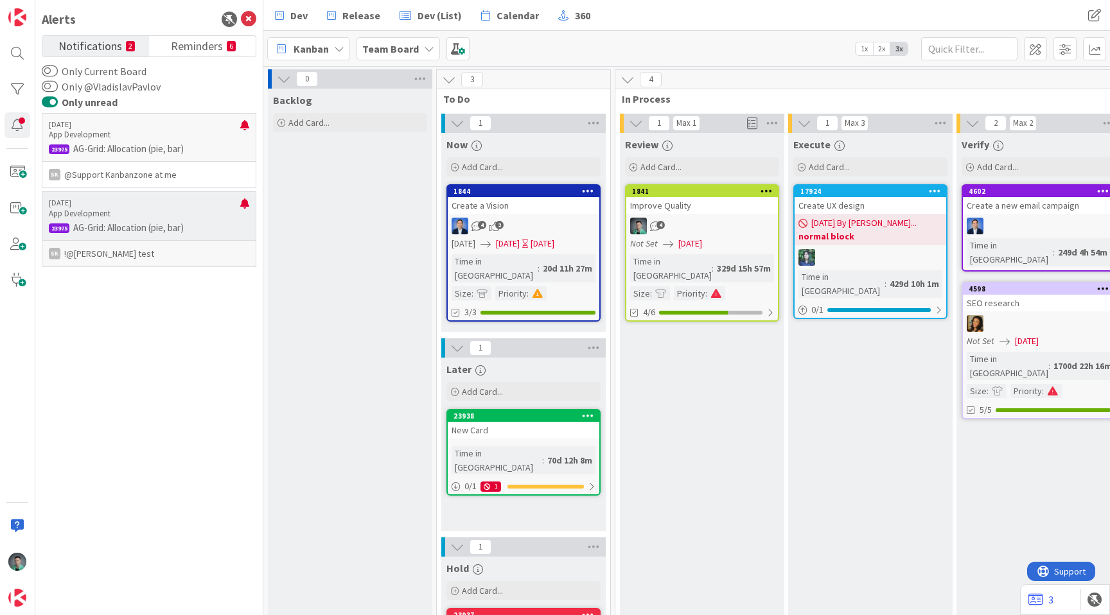
click at [145, 234] on div "[DATE] App Development 23975 AG-Grid: Allocation (pie, bar)" at bounding box center [149, 215] width 215 height 48
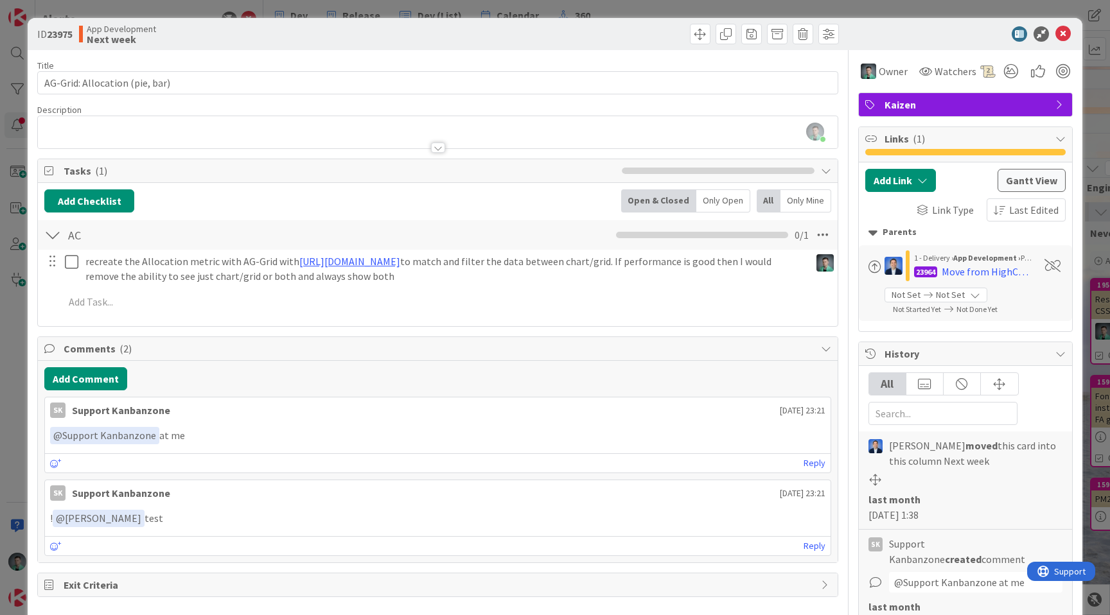
click at [0, 337] on div "ID 23975 App Development Next week Title 30 / 128 AG-Grid: Allocation (pie, bar…" at bounding box center [555, 307] width 1110 height 615
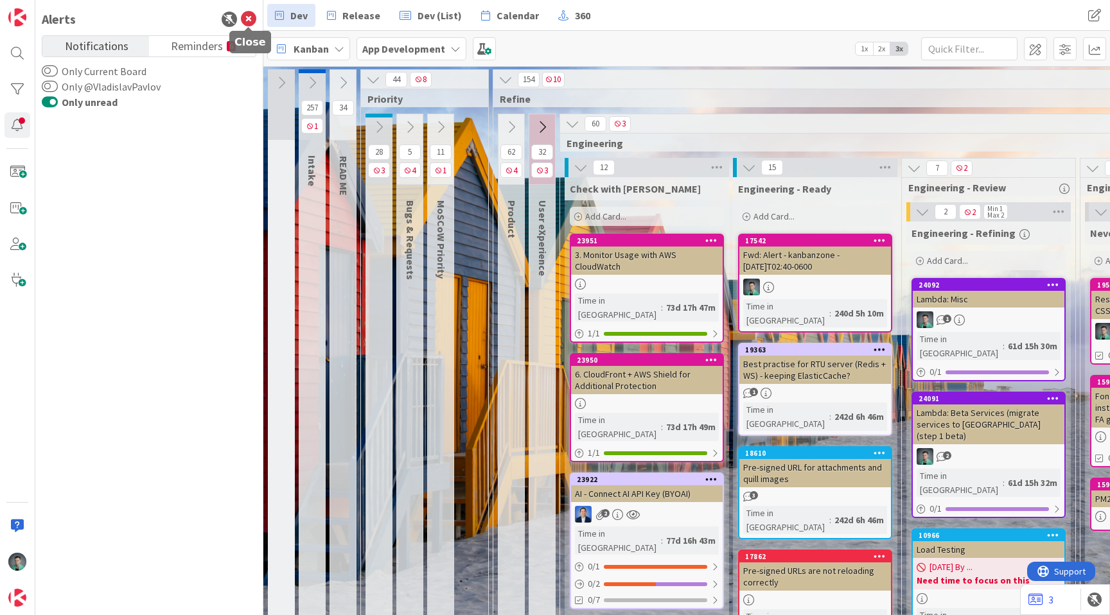
click at [250, 17] on icon at bounding box center [248, 19] width 15 height 15
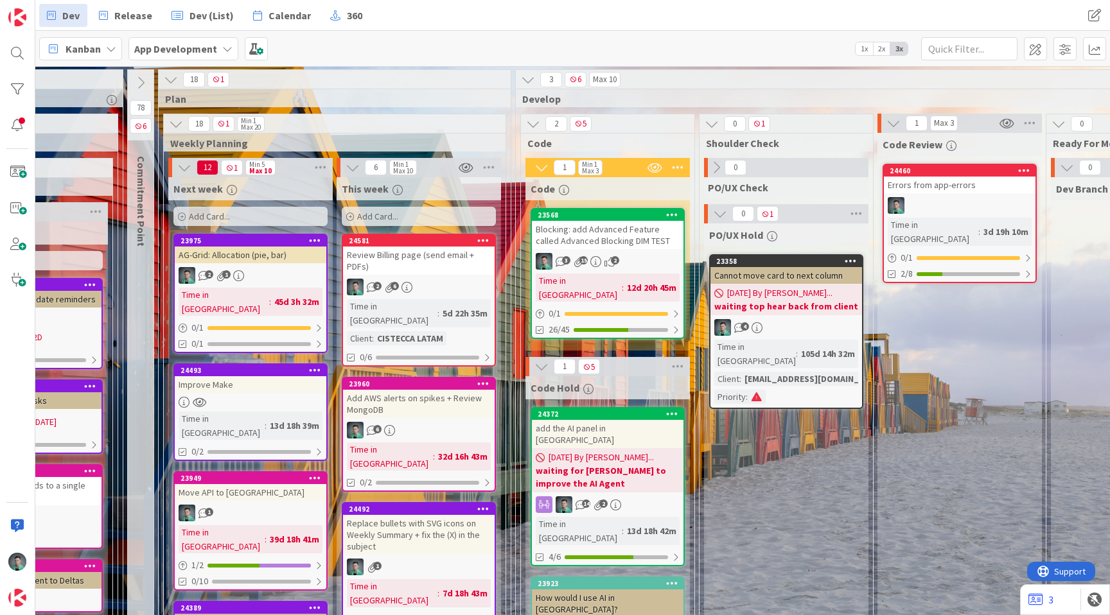
click at [575, 245] on div "Blocking: add Advanced Feature called Advanced Blocking DIM TEST" at bounding box center [608, 235] width 152 height 28
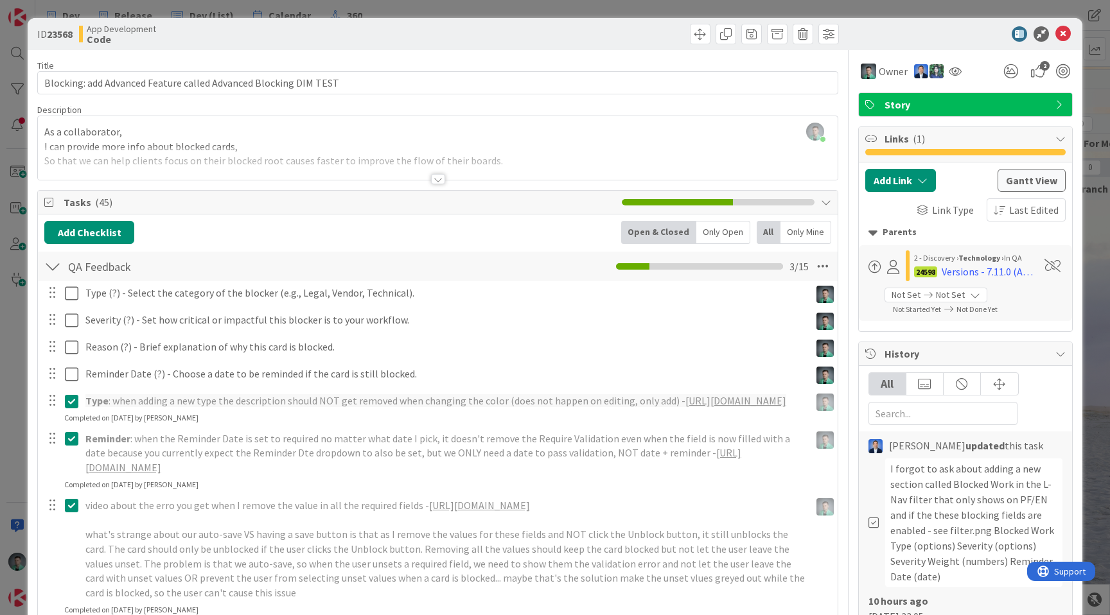
click at [696, 233] on div "Only Open" at bounding box center [723, 232] width 54 height 23
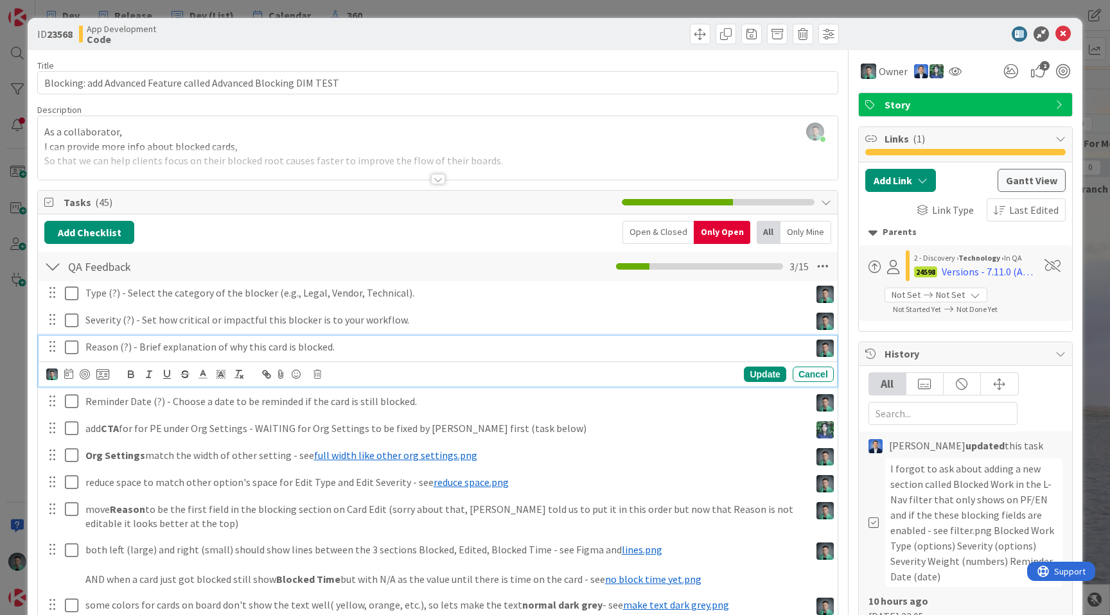
click at [146, 346] on p "Reason (?) - Brief explanation of why this card is blocked." at bounding box center [444, 347] width 719 height 15
drag, startPoint x: 146, startPoint y: 346, endPoint x: 326, endPoint y: 348, distance: 179.2
click at [326, 348] on p "Reason (?) - Brief explanation of why this card is blocked." at bounding box center [444, 347] width 719 height 15
copy p "Brief explanation of why this card is blocked."
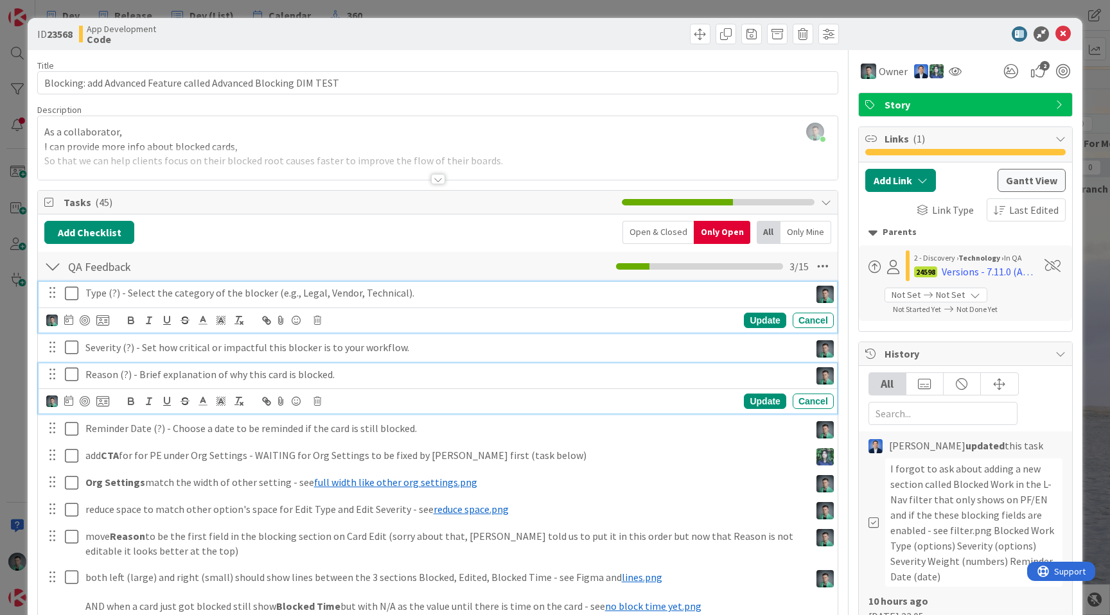
click at [472, 297] on p "Type (?) - Select the category of the blocker (e.g., Legal, Vendor, Technical)." at bounding box center [444, 293] width 719 height 15
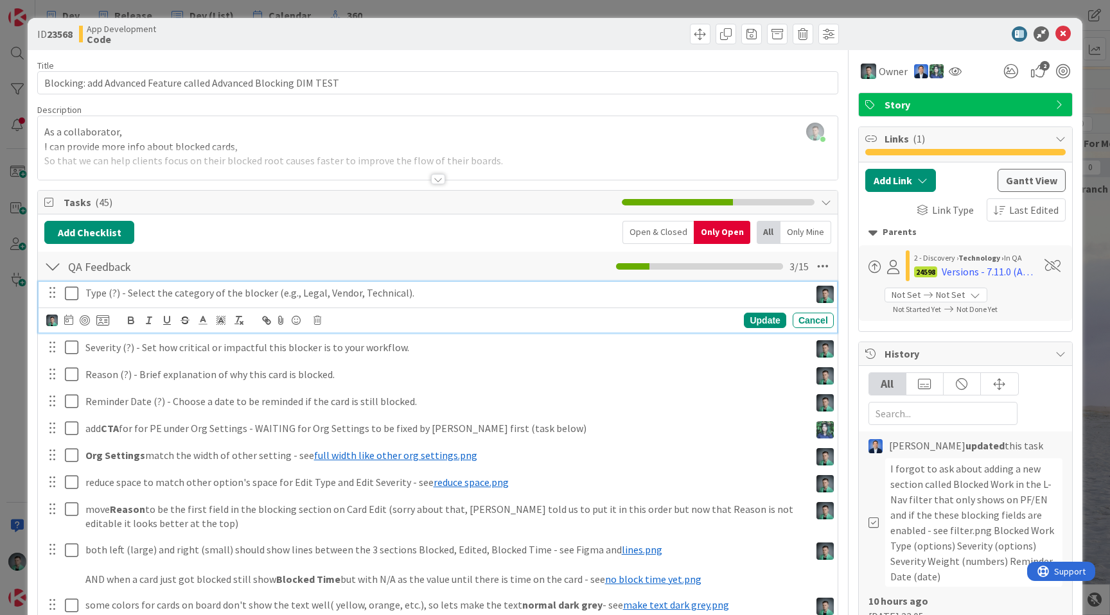
click at [132, 293] on p "Type (?) - Select the category of the blocker (e.g., Legal, Vendor, Technical)." at bounding box center [444, 293] width 719 height 15
drag, startPoint x: 132, startPoint y: 293, endPoint x: 400, endPoint y: 291, distance: 268.5
click at [400, 291] on p "Type (?) - Select the category of the blocker (e.g., Legal, Vendor, Technical)." at bounding box center [444, 293] width 719 height 15
copy p "Select the category of the blocker (e.g., Legal, Vendor, Technical)."
click at [443, 292] on p "Type (?) - Select the category of the blocker (e.g., Legal, Vendor, Technical)." at bounding box center [444, 293] width 719 height 15
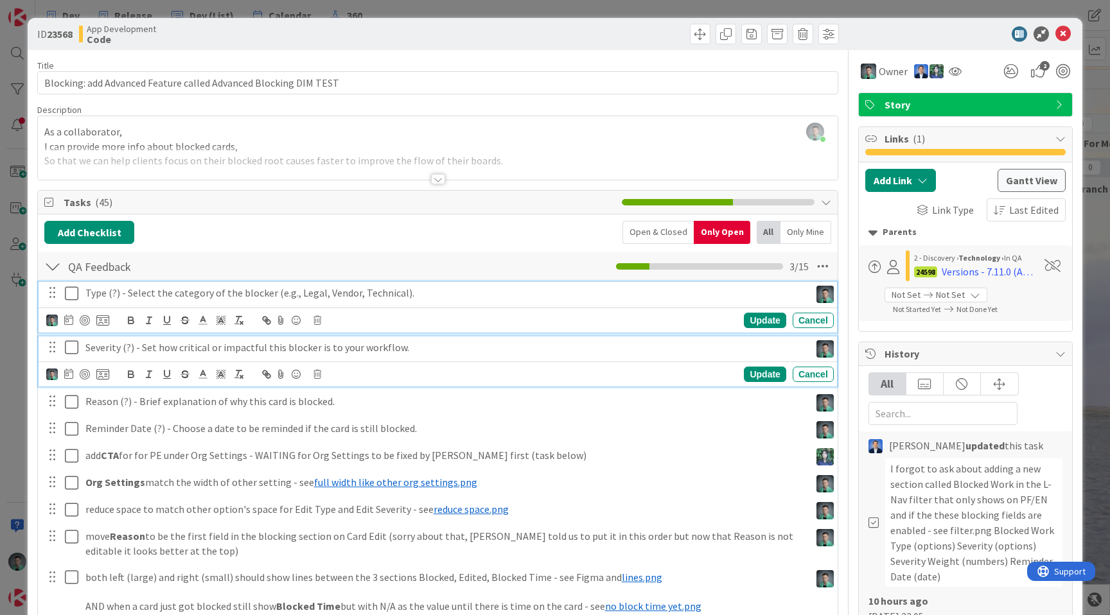
click at [142, 345] on p "Severity (?) - Set how critical or impactful this blocker is to your workflow." at bounding box center [444, 347] width 719 height 15
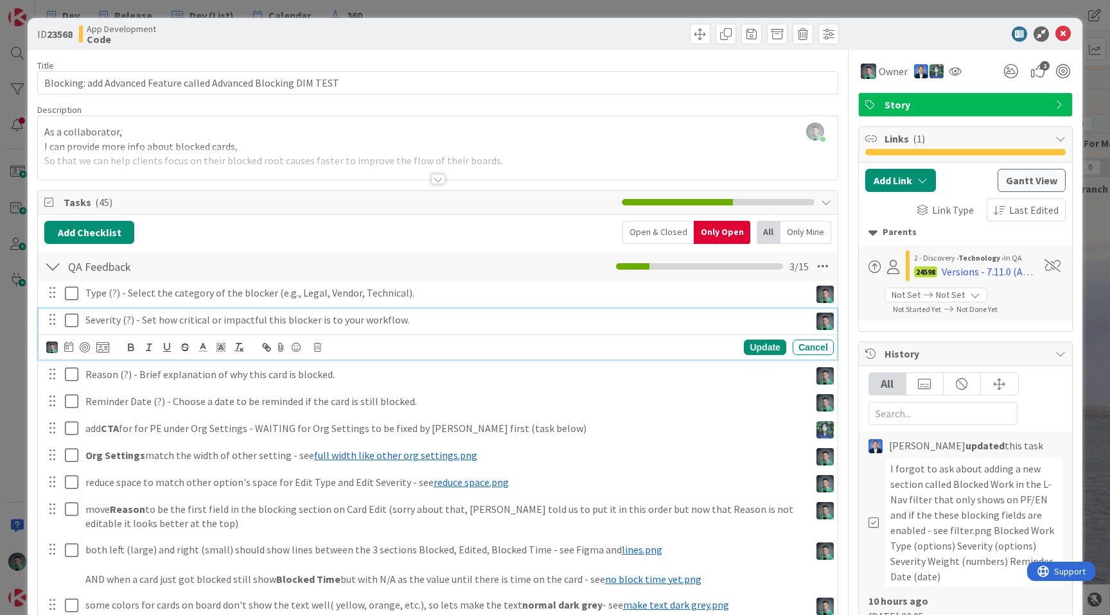
drag, startPoint x: 142, startPoint y: 345, endPoint x: 313, endPoint y: 315, distance: 174.0
click at [313, 315] on div "Severity (?) - Set how critical or impactful this blocker is to your workflow. …" at bounding box center [438, 334] width 798 height 51
click at [145, 320] on p "Severity (?) - Set how critical or impactful this blocker is to your workflow." at bounding box center [444, 320] width 719 height 15
drag, startPoint x: 145, startPoint y: 320, endPoint x: 393, endPoint y: 321, distance: 248.6
click at [393, 321] on p "Severity (?) - Set how critical or impactful this blocker is to your workflow." at bounding box center [444, 320] width 719 height 15
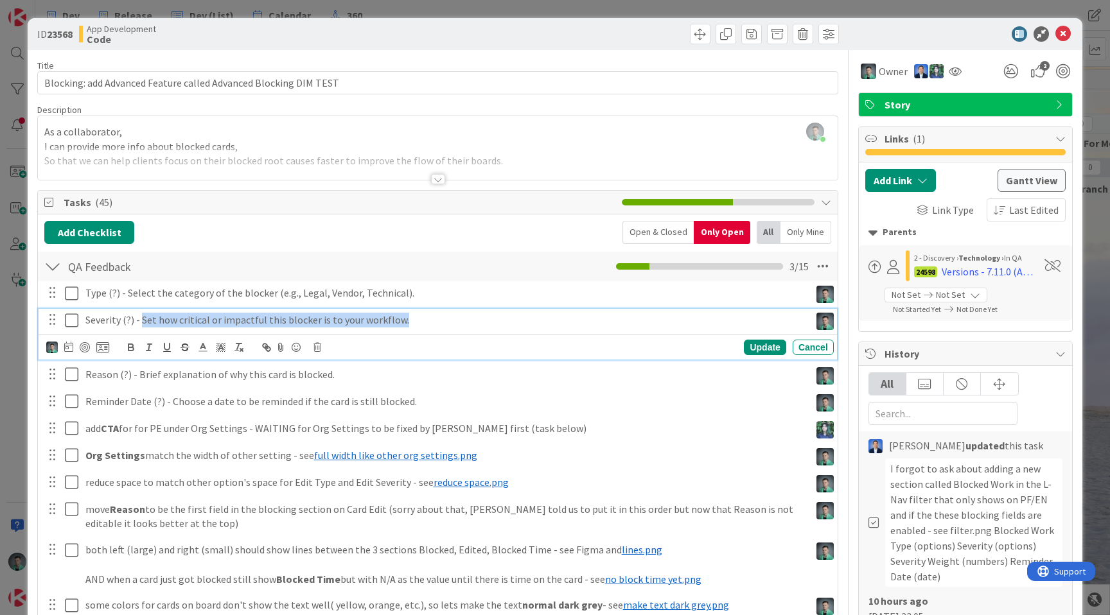
copy p "Set how critical or impactful this blocker is to your workflow."
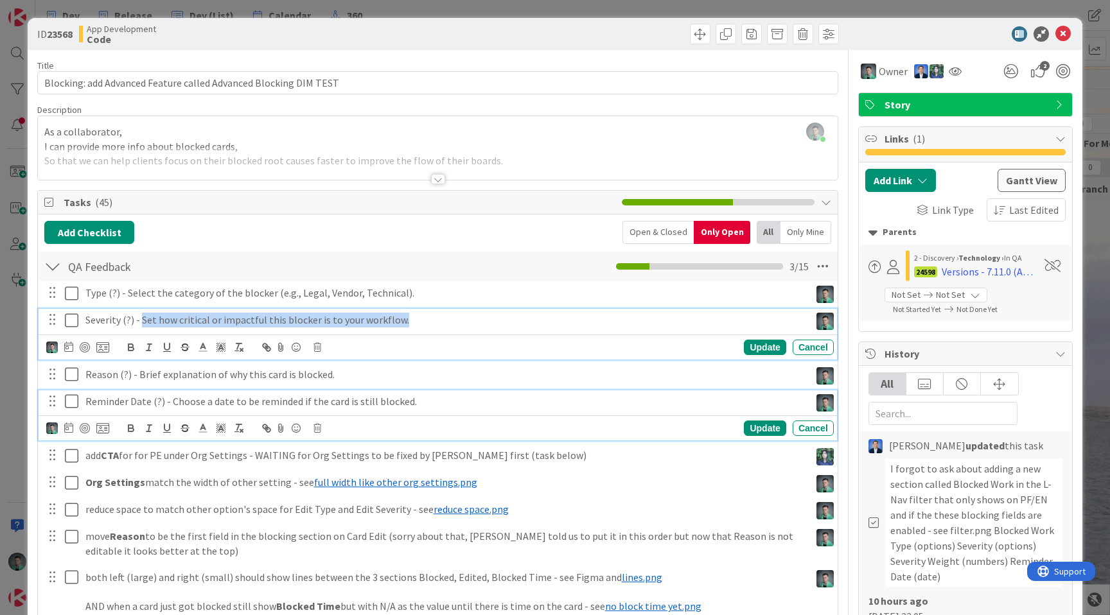
click at [181, 401] on p "Reminder Date (?) - Choose a date to be reminded if the card is still blocked." at bounding box center [444, 401] width 719 height 15
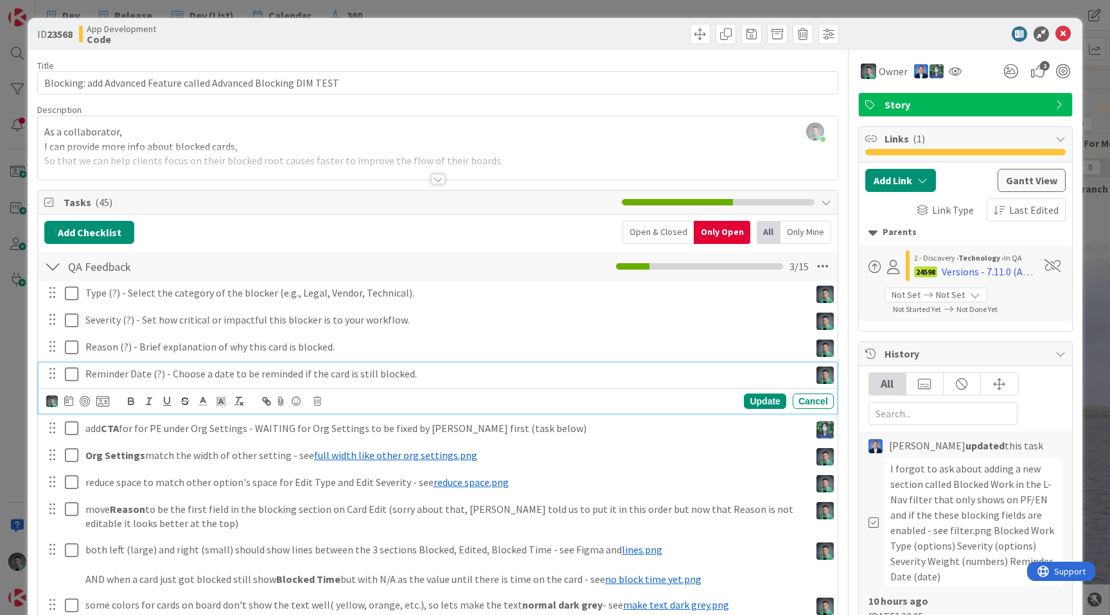
drag, startPoint x: 181, startPoint y: 401, endPoint x: 309, endPoint y: 398, distance: 127.9
click at [309, 398] on div "Update Cancel" at bounding box center [440, 401] width 788 height 18
click at [173, 373] on p "Reminder Date (?) - Choose a date to be reminded if the card is still blocked." at bounding box center [444, 374] width 719 height 15
drag, startPoint x: 173, startPoint y: 373, endPoint x: 405, endPoint y: 373, distance: 231.9
click at [405, 373] on p "Reminder Date (?) - Choose a date to be reminded if the card is still blocked." at bounding box center [444, 374] width 719 height 15
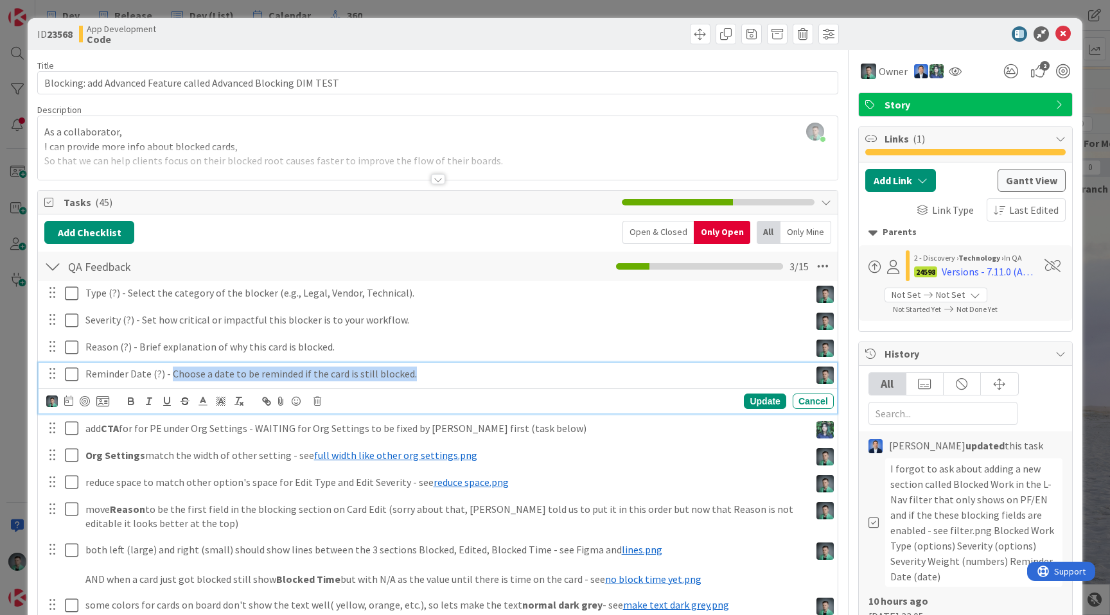
copy p "Choose a date to be reminded if the card is still blocked."
click at [442, 376] on p "Reminder Date (?) - Choose a date to be reminded if the card is still blocked." at bounding box center [444, 374] width 719 height 15
